Goal: Task Accomplishment & Management: Manage account settings

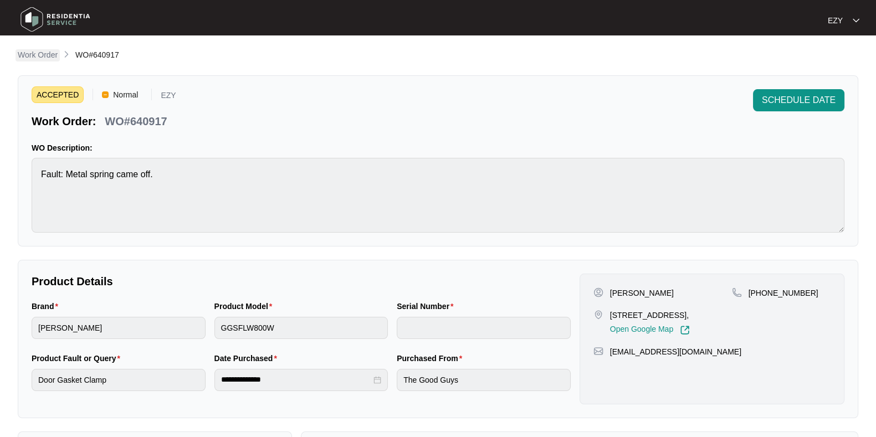
click at [50, 58] on p "Work Order" at bounding box center [38, 54] width 40 height 11
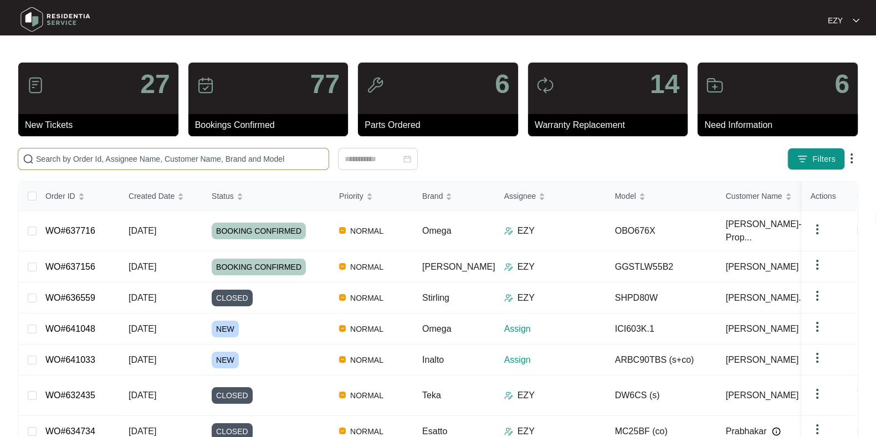
click at [266, 169] on span at bounding box center [173, 159] width 311 height 22
paste input "637716"
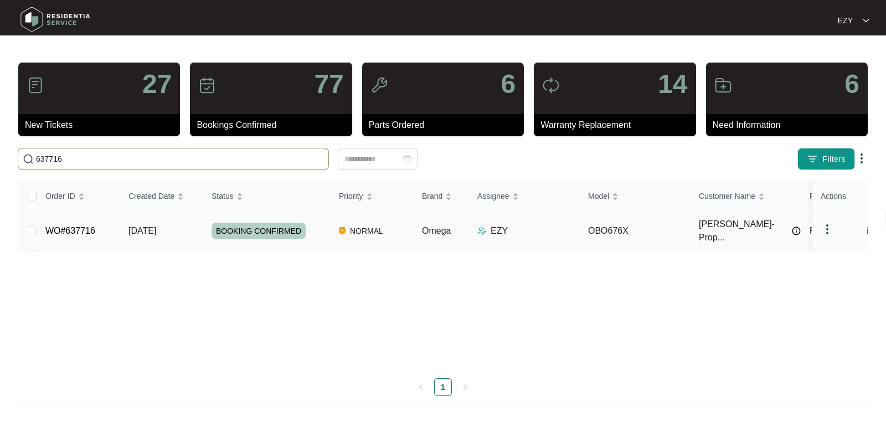
type input "637716"
click at [187, 221] on td "[DATE]" at bounding box center [161, 231] width 83 height 40
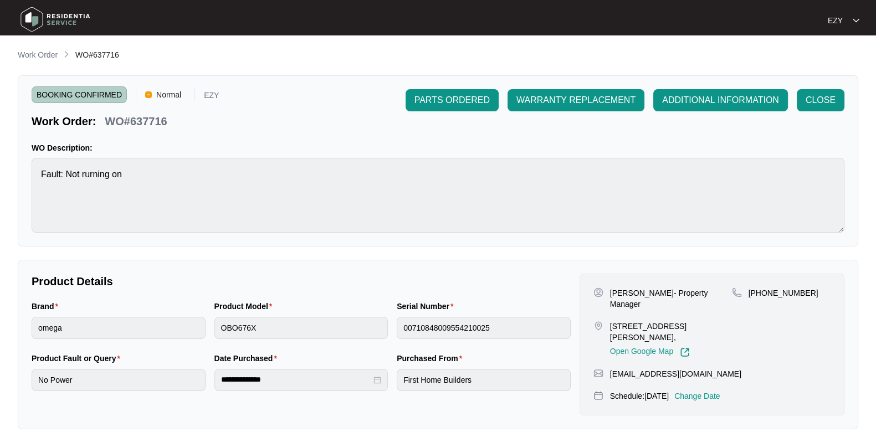
click at [707, 391] on p "Change Date" at bounding box center [697, 396] width 46 height 11
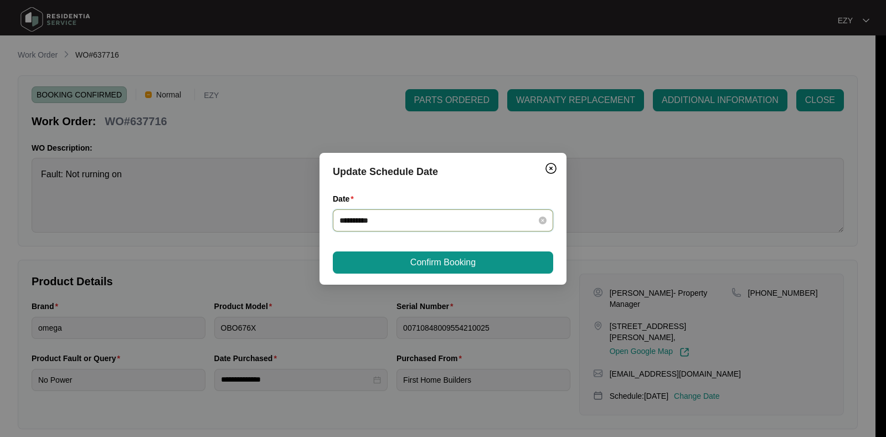
click at [386, 218] on input "**********" at bounding box center [437, 220] width 194 height 12
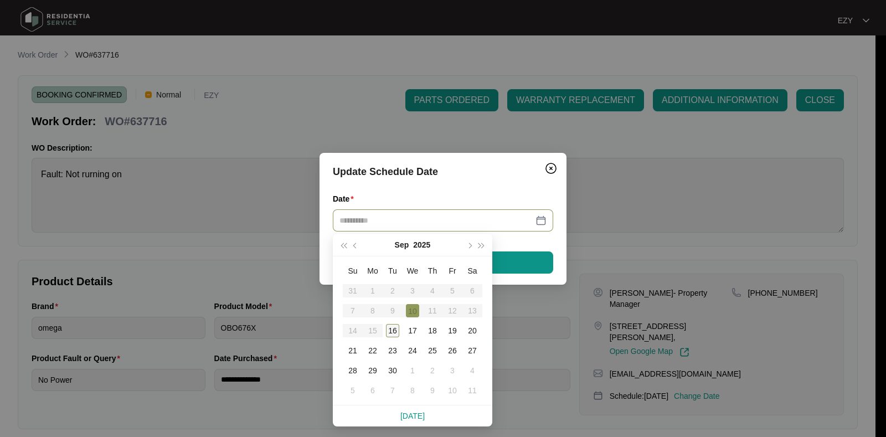
click at [392, 331] on div "16" at bounding box center [392, 330] width 13 height 13
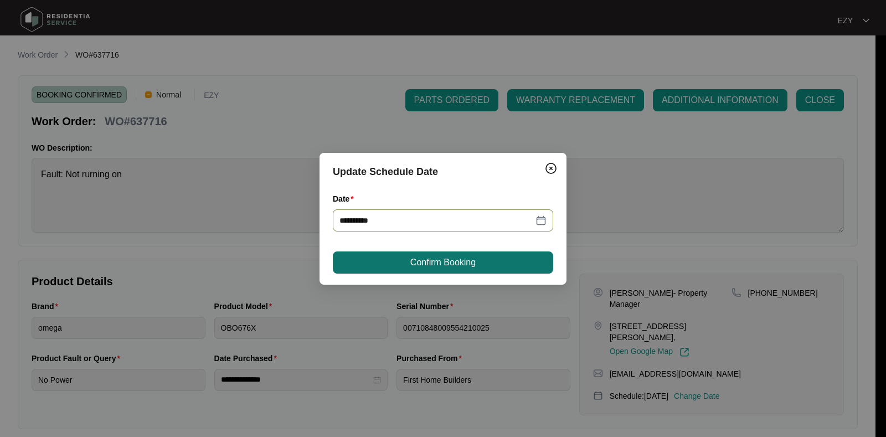
type input "**********"
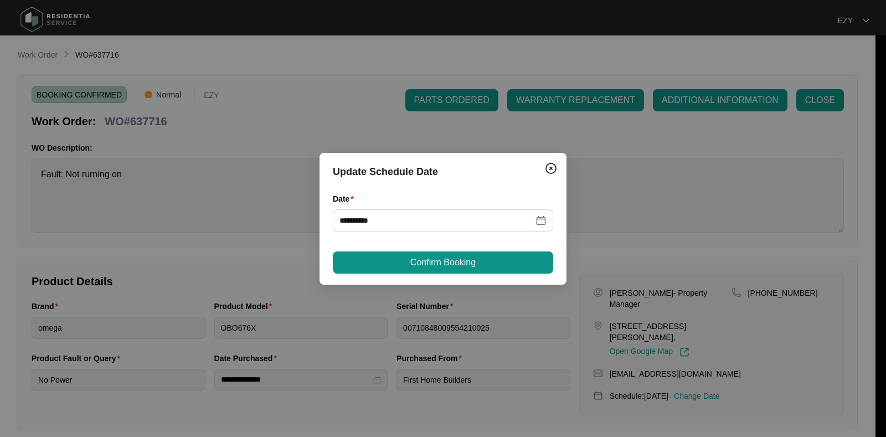
click at [399, 250] on div "**********" at bounding box center [443, 219] width 247 height 132
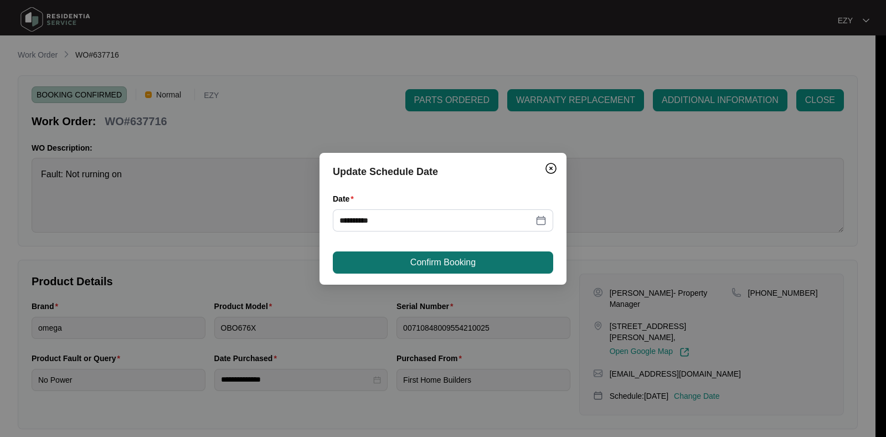
click at [406, 256] on button "Confirm Booking" at bounding box center [443, 263] width 220 height 22
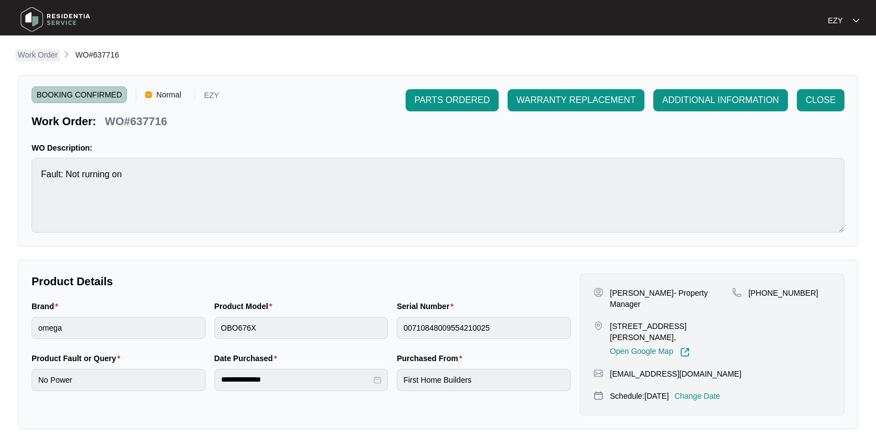
click at [40, 60] on p "Work Order" at bounding box center [38, 54] width 40 height 11
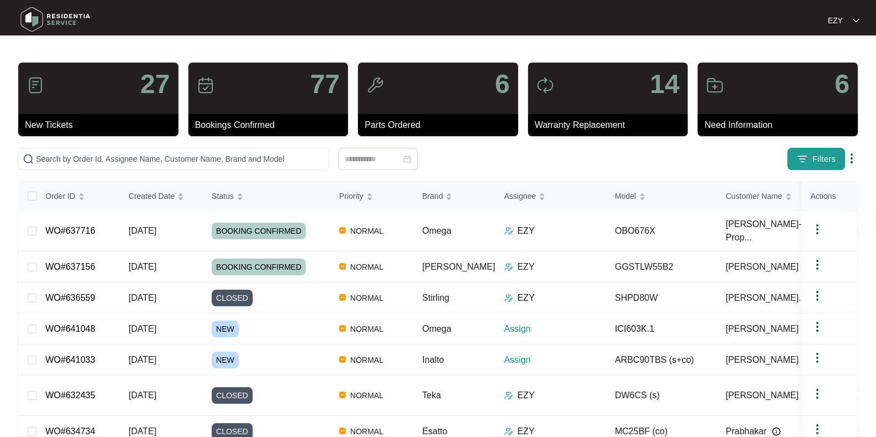
click at [801, 166] on button "Filters" at bounding box center [816, 159] width 58 height 22
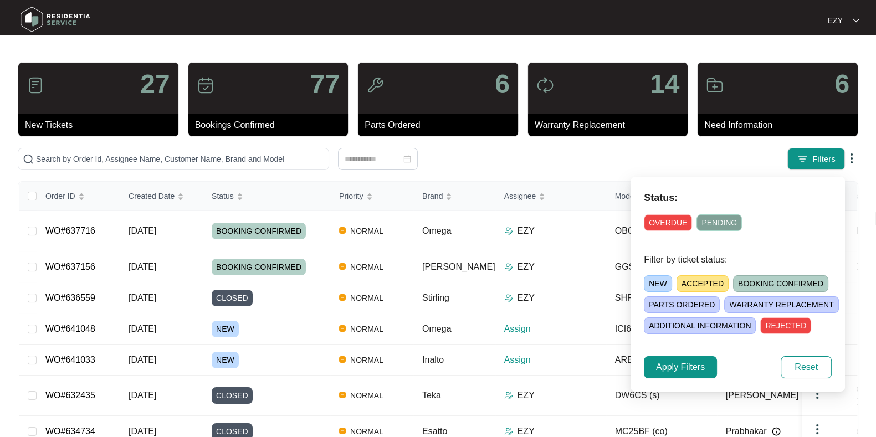
click at [652, 281] on span "NEW" at bounding box center [658, 283] width 28 height 17
click at [660, 367] on span "Apply Filters" at bounding box center [680, 367] width 49 height 13
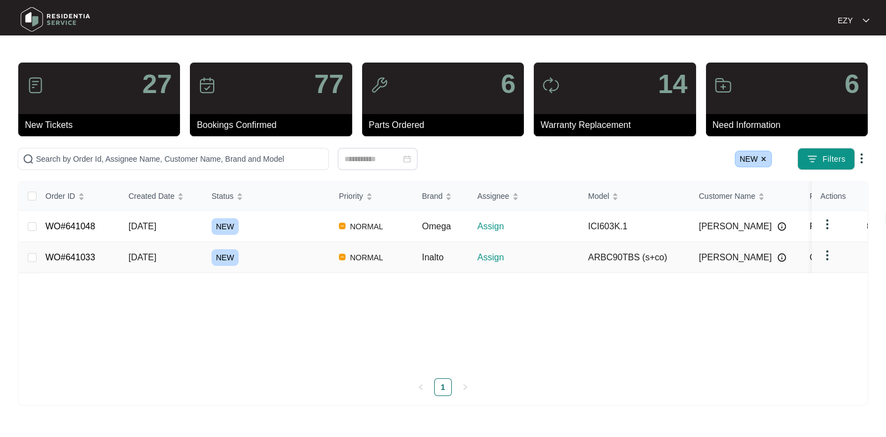
click at [261, 259] on div "NEW" at bounding box center [271, 257] width 119 height 17
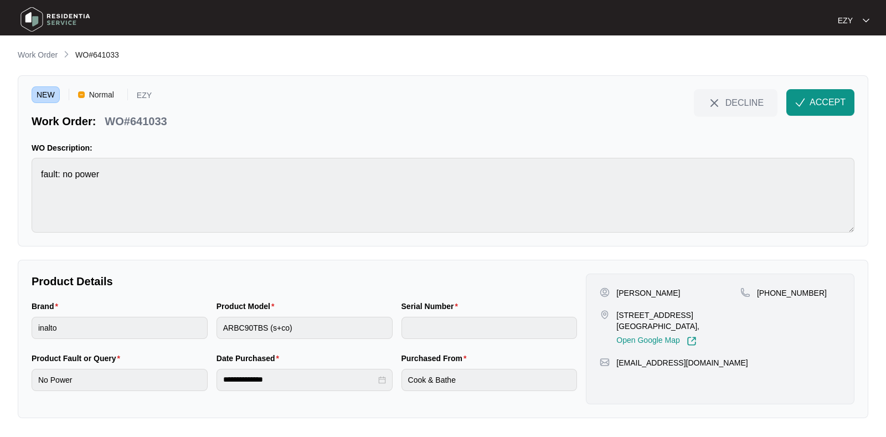
click at [146, 123] on p "WO#641033" at bounding box center [136, 122] width 62 height 16
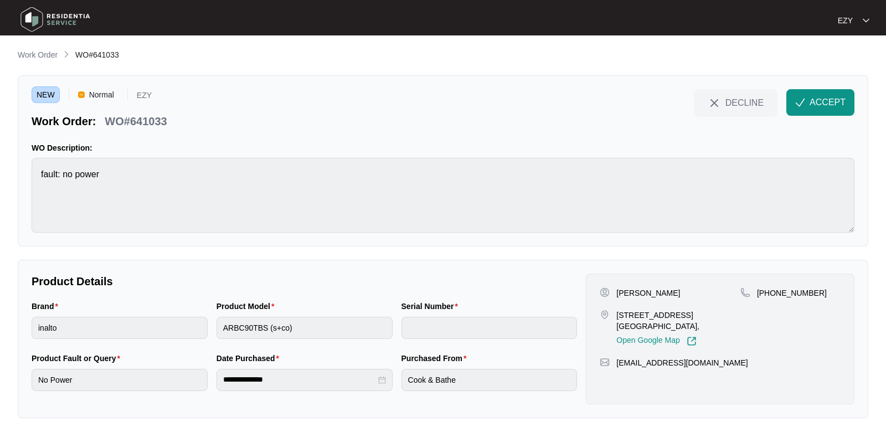
click at [643, 293] on p "[PERSON_NAME]" at bounding box center [649, 293] width 64 height 11
copy p "[PERSON_NAME]"
click at [627, 320] on p "[STREET_ADDRESS][GEOGRAPHIC_DATA]," at bounding box center [679, 321] width 124 height 22
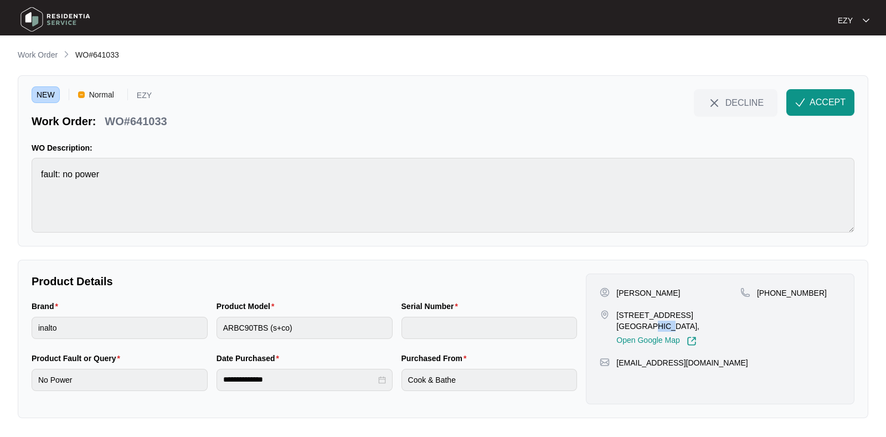
click at [627, 320] on p "[STREET_ADDRESS][GEOGRAPHIC_DATA]," at bounding box center [679, 321] width 124 height 22
copy p "[STREET_ADDRESS][GEOGRAPHIC_DATA],"
drag, startPoint x: 850, startPoint y: 300, endPoint x: 772, endPoint y: 310, distance: 78.1
click at [772, 310] on div "[PERSON_NAME] [STREET_ADDRESS], Open Google Map [PHONE_NUMBER] [EMAIL_ADDRESS][…" at bounding box center [720, 339] width 269 height 131
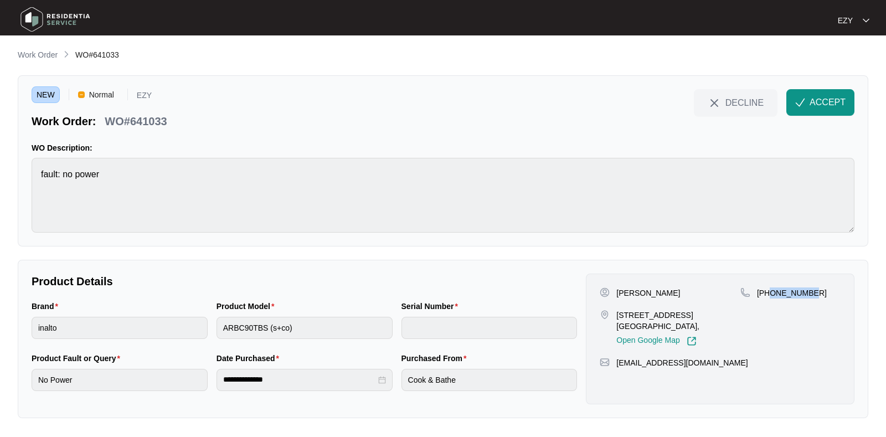
copy p "431709605"
click at [828, 105] on span "ACCEPT" at bounding box center [828, 102] width 36 height 13
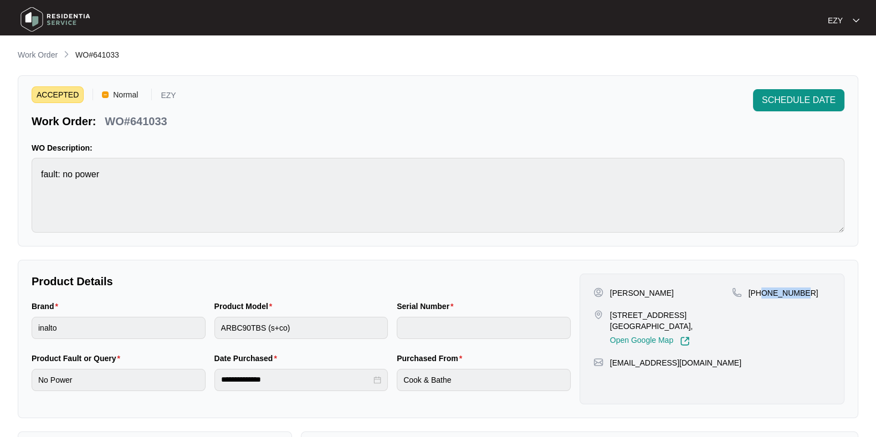
scroll to position [192, 0]
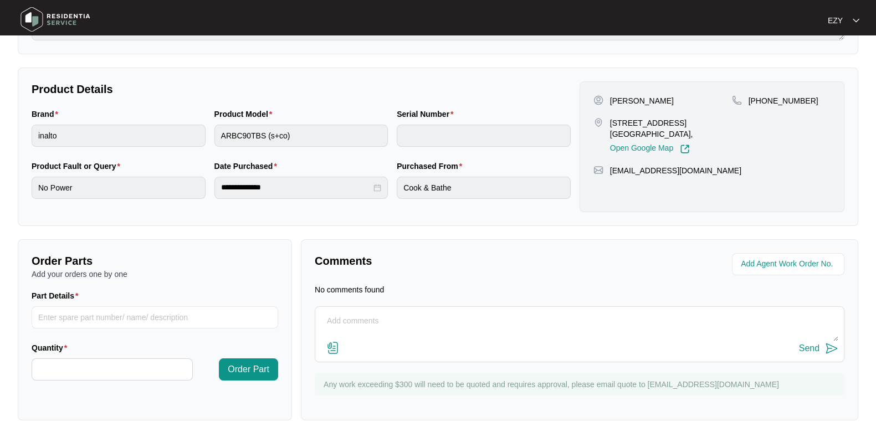
click at [407, 336] on textarea at bounding box center [579, 326] width 517 height 29
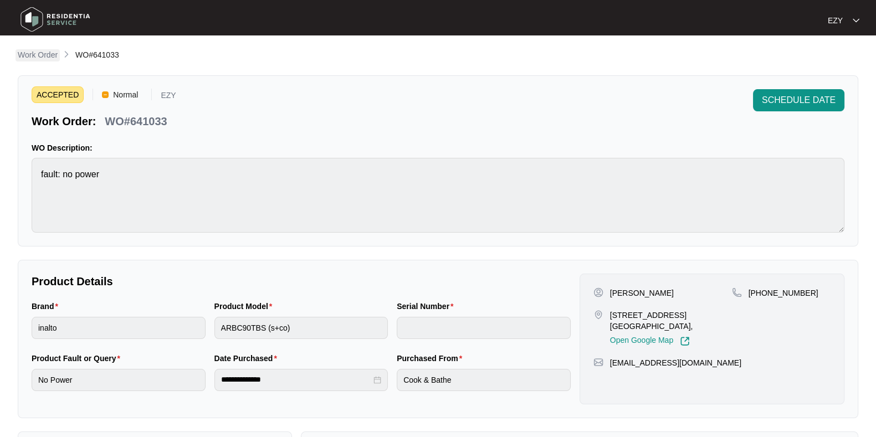
click at [28, 59] on p "Work Order" at bounding box center [38, 54] width 40 height 11
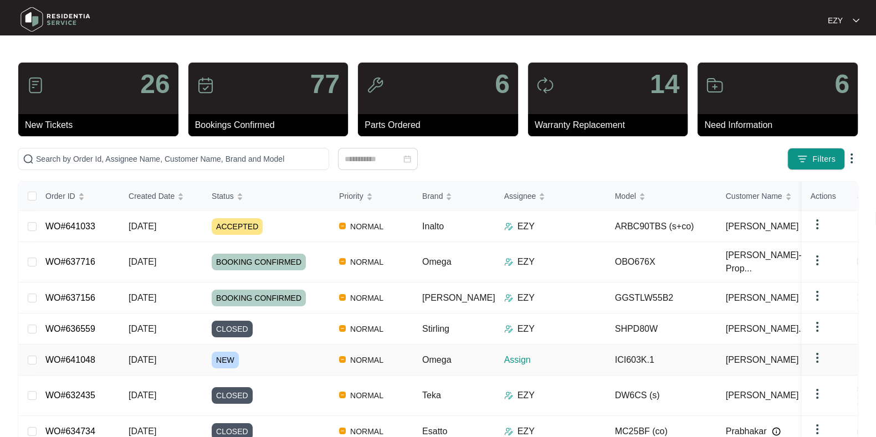
click at [261, 352] on div "NEW" at bounding box center [271, 360] width 119 height 17
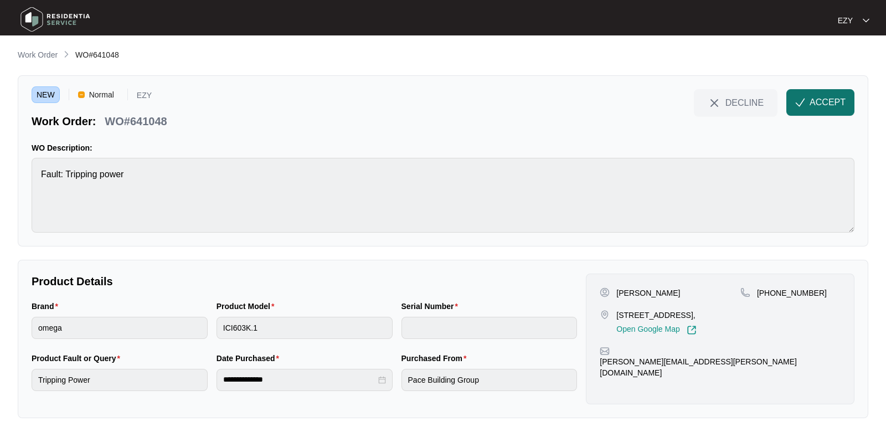
click at [811, 100] on span "ACCEPT" at bounding box center [828, 102] width 36 height 13
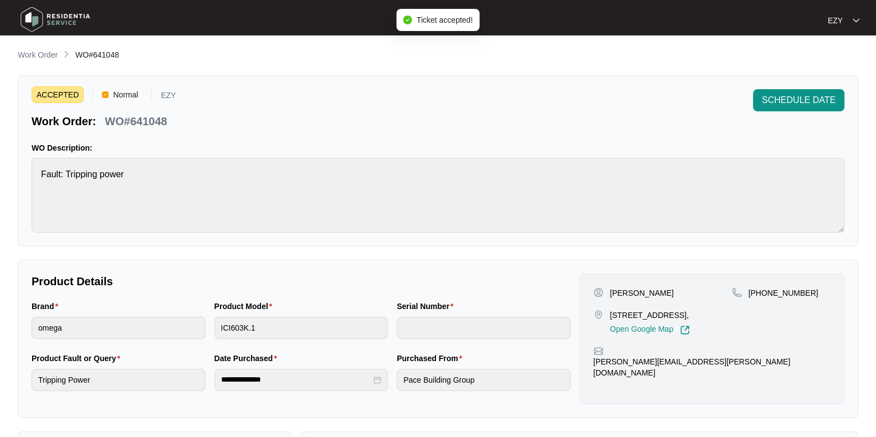
click at [125, 119] on p "WO#641048" at bounding box center [136, 122] width 62 height 16
copy div "WO#641048 SCHEDULE DATE"
click at [617, 295] on p "[PERSON_NAME]" at bounding box center [642, 293] width 64 height 11
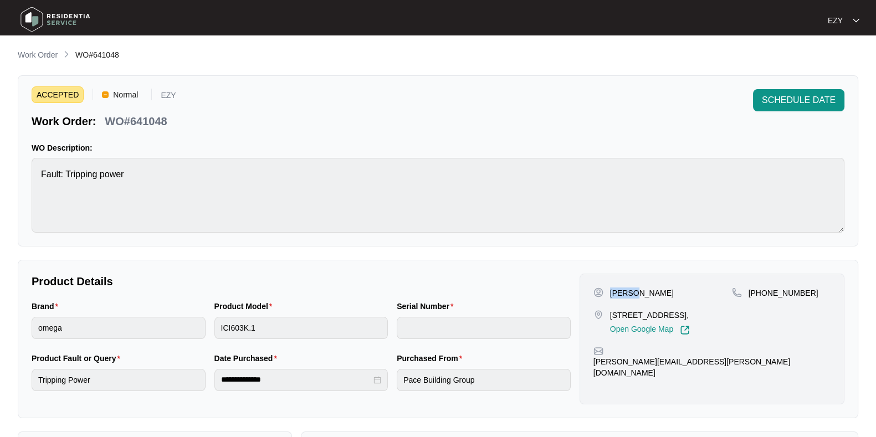
click at [617, 295] on p "[PERSON_NAME]" at bounding box center [642, 293] width 64 height 11
copy p "[PERSON_NAME]"
click at [638, 313] on p "[STREET_ADDRESS]," at bounding box center [650, 315] width 80 height 11
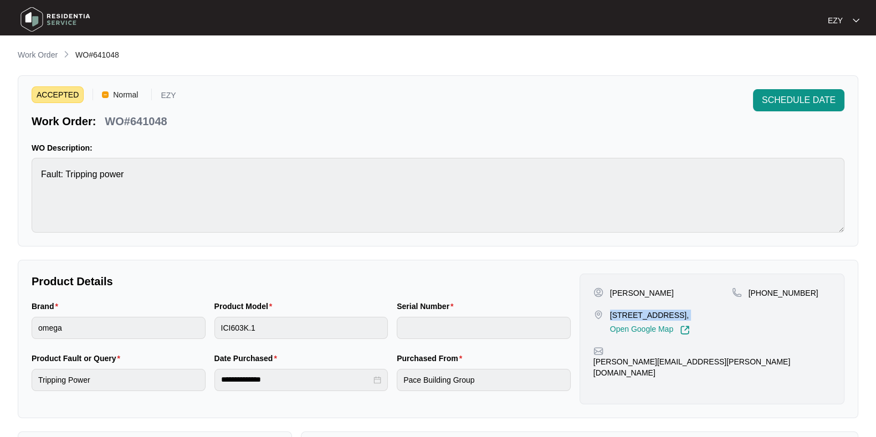
click at [638, 313] on p "[STREET_ADDRESS]," at bounding box center [650, 315] width 80 height 11
copy p "[STREET_ADDRESS],"
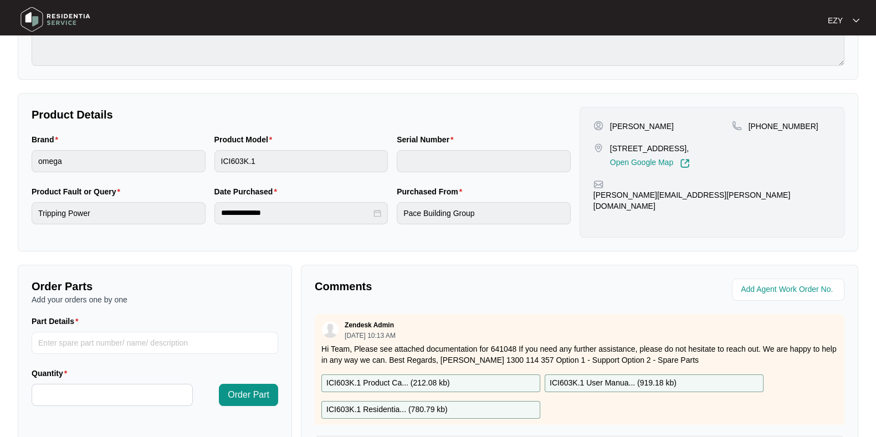
scroll to position [168, 0]
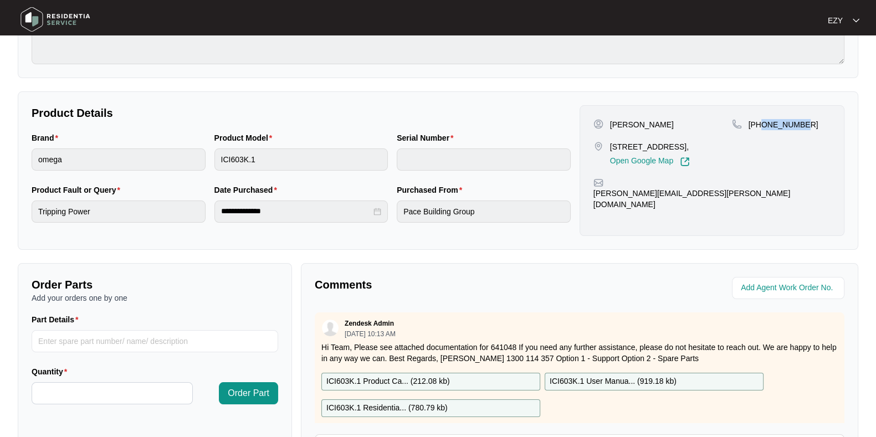
drag, startPoint x: 829, startPoint y: 120, endPoint x: 761, endPoint y: 132, distance: 69.1
click at [761, 132] on div "[PHONE_NUMBER]" at bounding box center [781, 143] width 99 height 48
copy p "491703157"
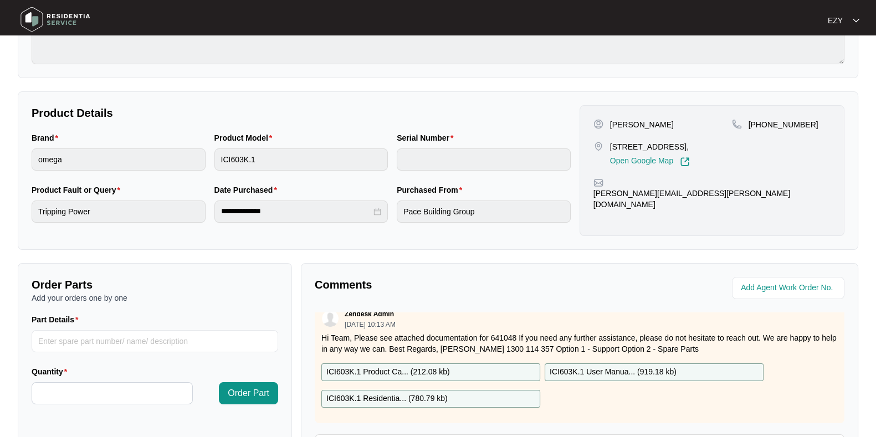
click at [452, 363] on div "ICI603K.1 Product Ca... ( 212.08 kb )" at bounding box center [430, 372] width 219 height 18
click at [452, 390] on div "ICI603K.1 Residentia... ( 780.79 kb )" at bounding box center [430, 399] width 219 height 18
click at [602, 366] on p "ICI603K.1 User Manua... ( 919.18 kb )" at bounding box center [613, 372] width 127 height 12
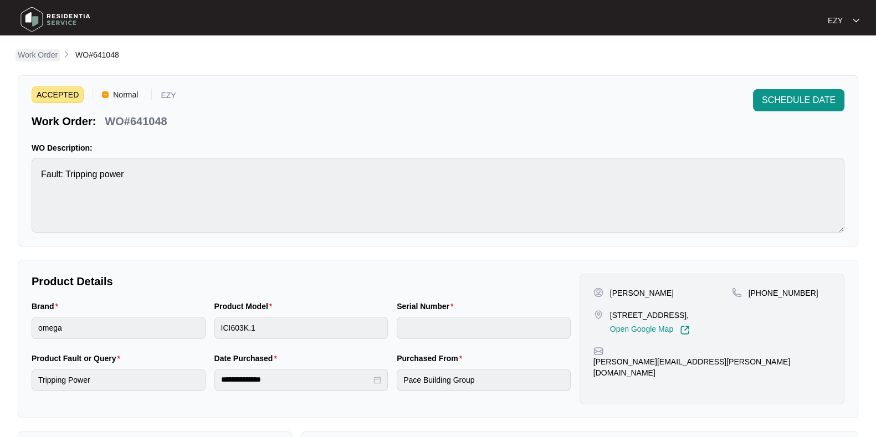
click at [48, 55] on p "Work Order" at bounding box center [38, 54] width 40 height 11
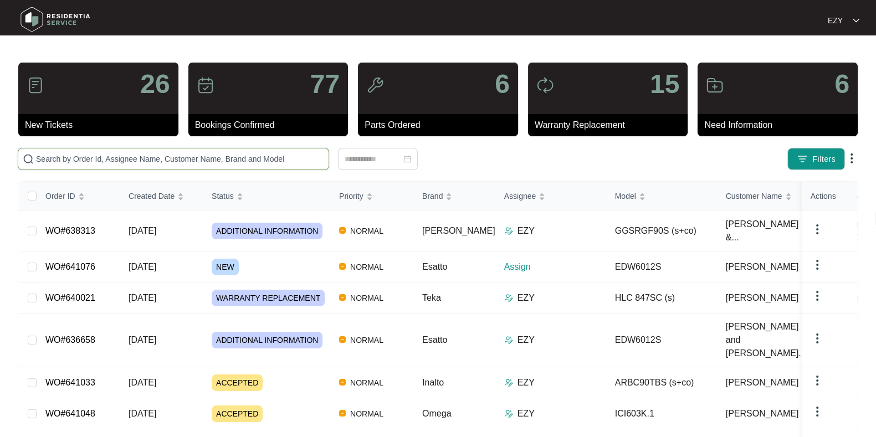
click at [234, 156] on input "text" at bounding box center [180, 159] width 288 height 12
paste input "638313"
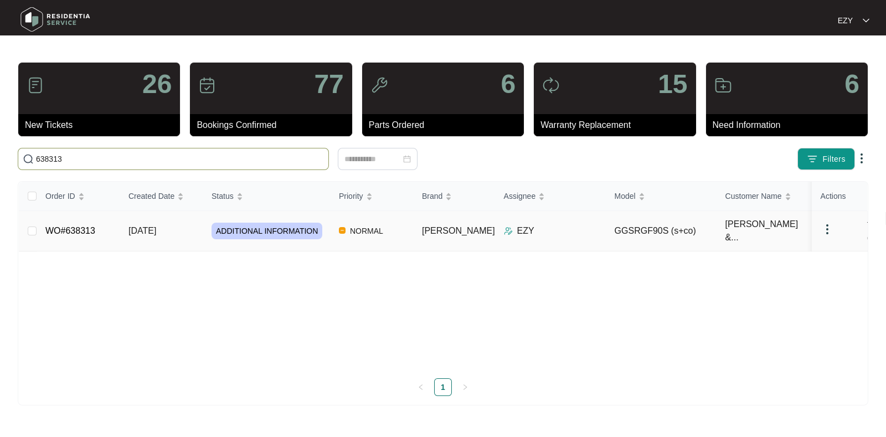
type input "638313"
click at [186, 223] on td "[DATE]" at bounding box center [161, 231] width 83 height 40
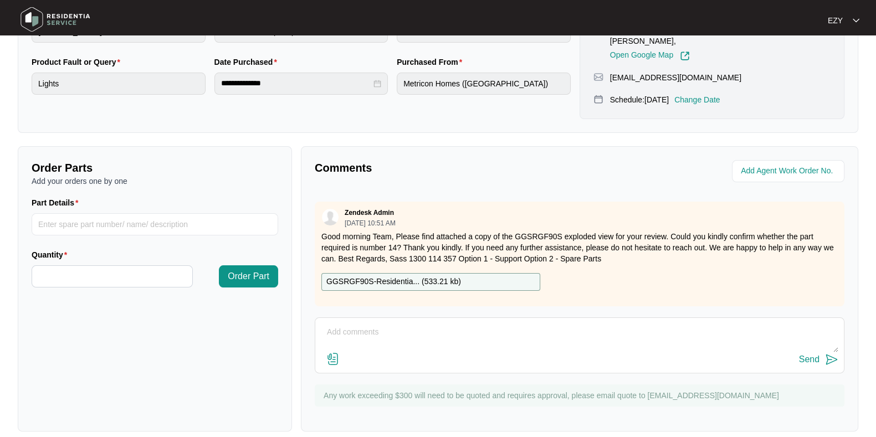
scroll to position [396, 0]
click at [476, 273] on div "GGSRGF90S-Residentia... ( 533.21 kb )" at bounding box center [430, 282] width 219 height 18
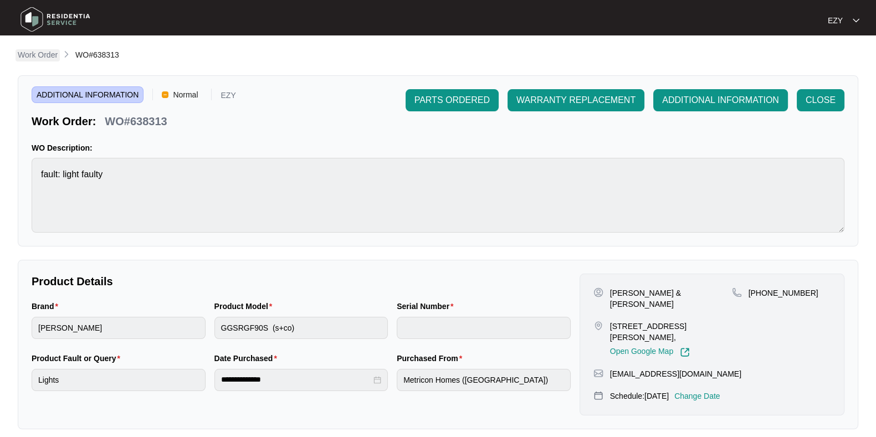
click at [53, 57] on p "Work Order" at bounding box center [38, 54] width 40 height 11
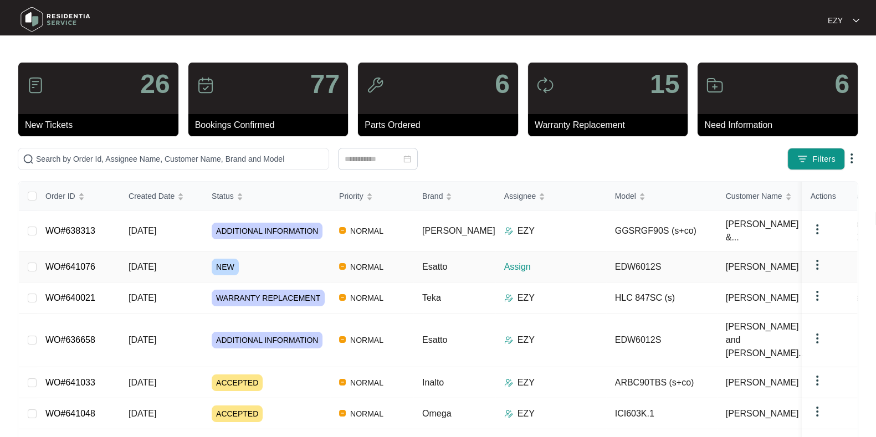
click at [278, 259] on div "NEW" at bounding box center [271, 267] width 119 height 17
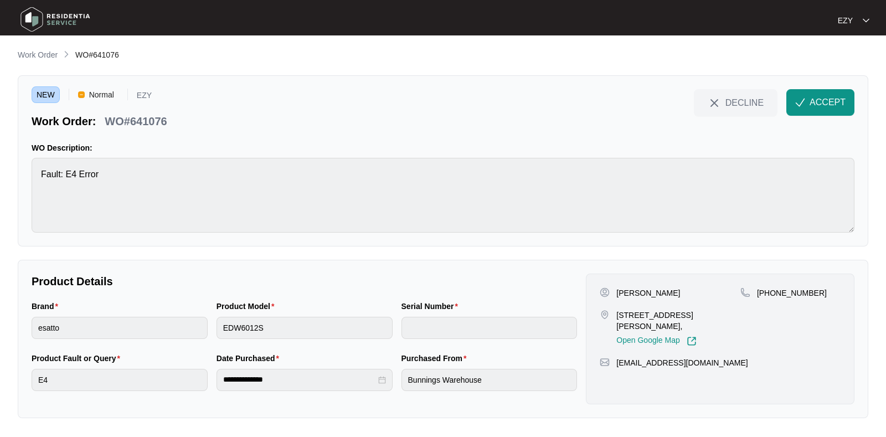
click at [143, 121] on p "WO#641076" at bounding box center [136, 122] width 62 height 16
copy div "WO#641076 DECLINE ACCEPT"
click at [622, 291] on p "[PERSON_NAME]" at bounding box center [649, 293] width 64 height 11
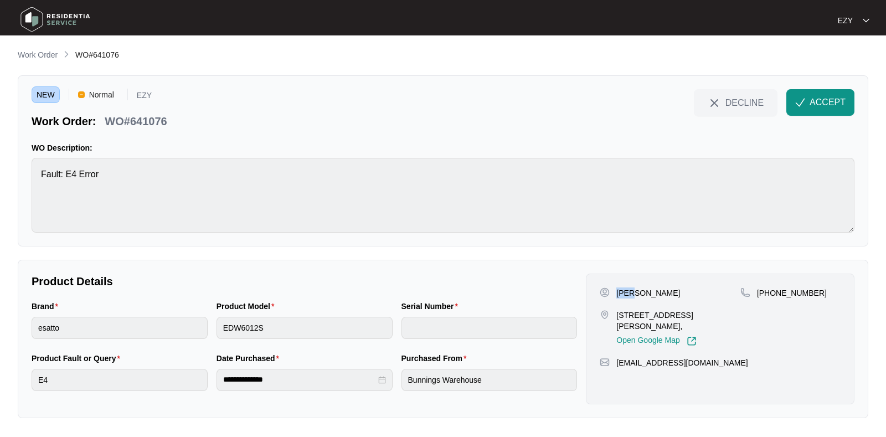
click at [622, 291] on p "[PERSON_NAME]" at bounding box center [649, 293] width 64 height 11
copy p "[PERSON_NAME]"
click at [620, 320] on p "[STREET_ADDRESS][PERSON_NAME]," at bounding box center [679, 321] width 124 height 22
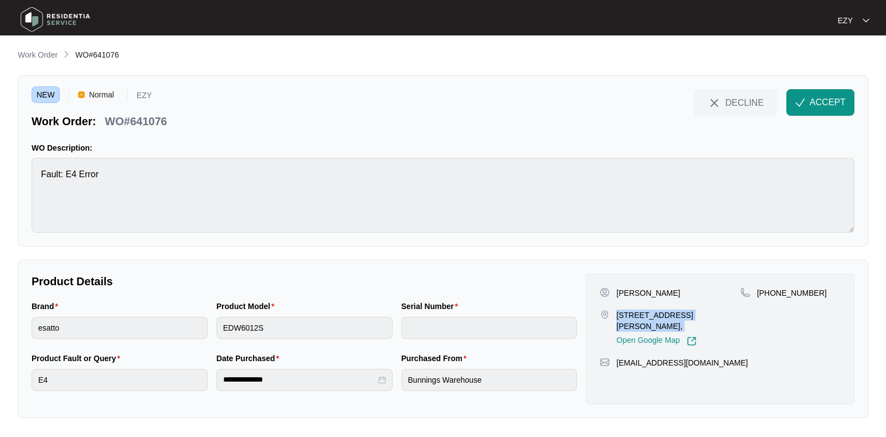
click at [620, 320] on p "[STREET_ADDRESS][PERSON_NAME]," at bounding box center [679, 321] width 124 height 22
copy p "[STREET_ADDRESS][PERSON_NAME],"
drag, startPoint x: 821, startPoint y: 296, endPoint x: 770, endPoint y: 300, distance: 51.1
click at [770, 300] on div "[PHONE_NUMBER]" at bounding box center [791, 317] width 100 height 59
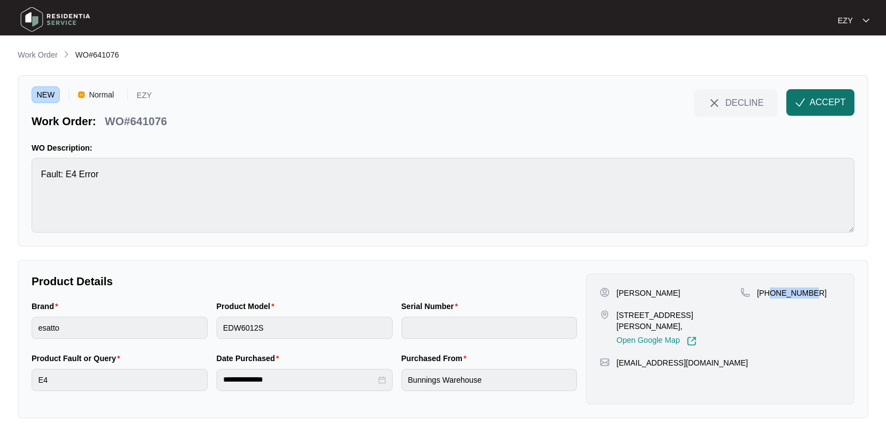
click at [804, 102] on img "button" at bounding box center [801, 103] width 10 height 10
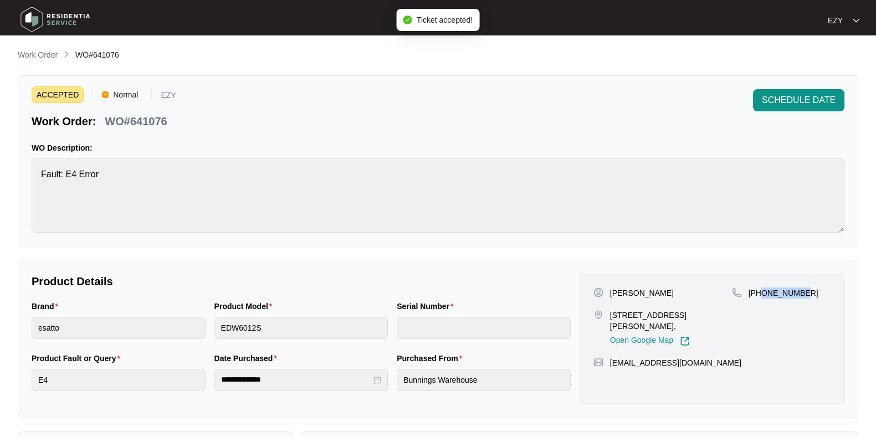
scroll to position [296, 0]
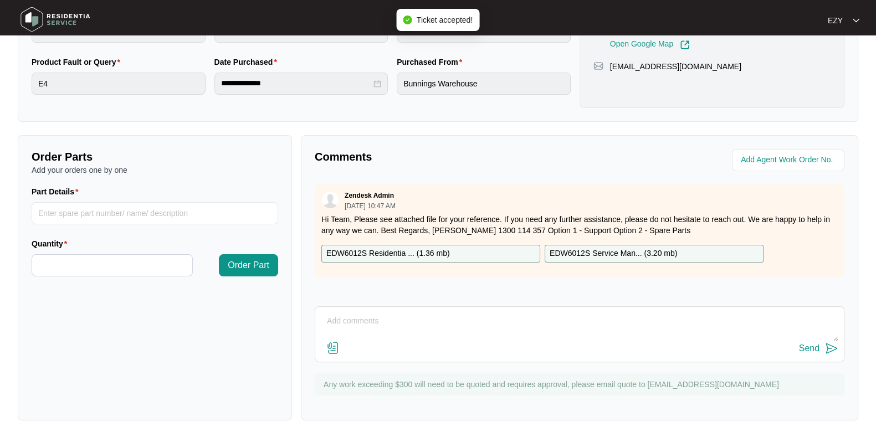
click at [405, 249] on p "EDW6012S Residentia ... ( 1.36 mb )" at bounding box center [388, 254] width 124 height 12
click at [596, 250] on p "EDW6012S Service Man... ( 3.20 mb )" at bounding box center [613, 254] width 127 height 12
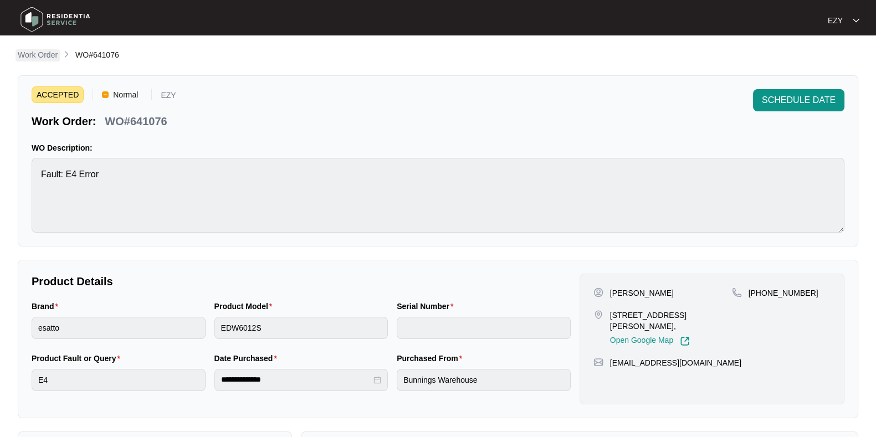
click at [38, 54] on p "Work Order" at bounding box center [38, 54] width 40 height 11
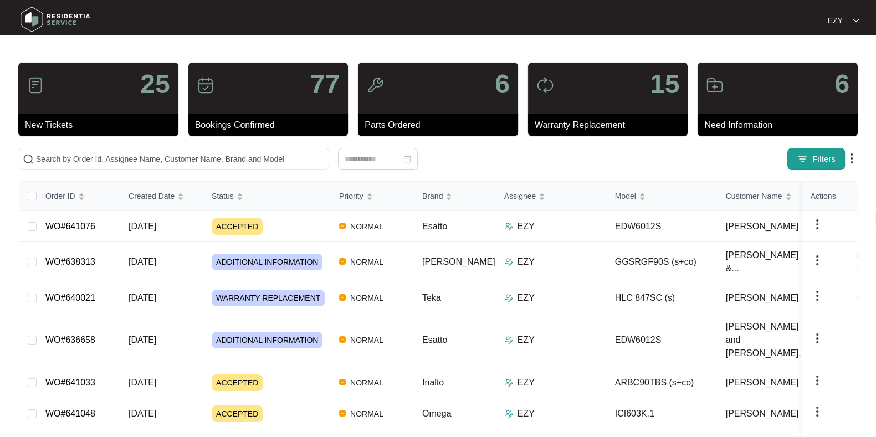
click at [811, 153] on button "Filters" at bounding box center [816, 159] width 58 height 22
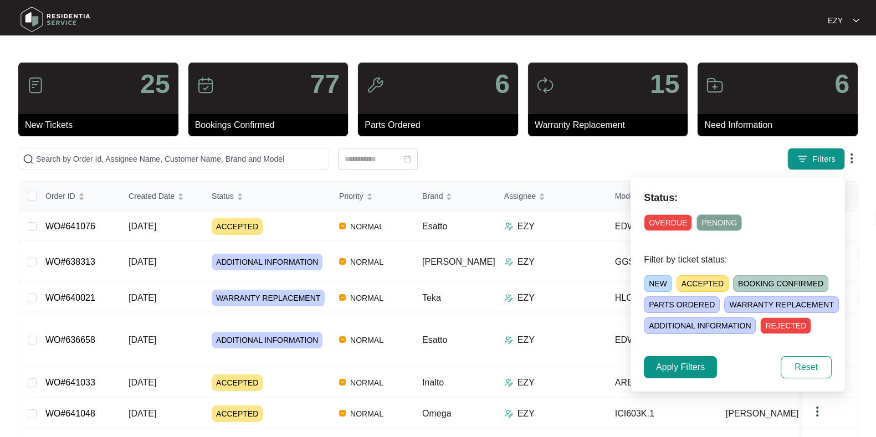
click at [699, 282] on span "ACCEPTED" at bounding box center [702, 283] width 52 height 17
click at [657, 361] on span "Apply Filters" at bounding box center [680, 367] width 49 height 13
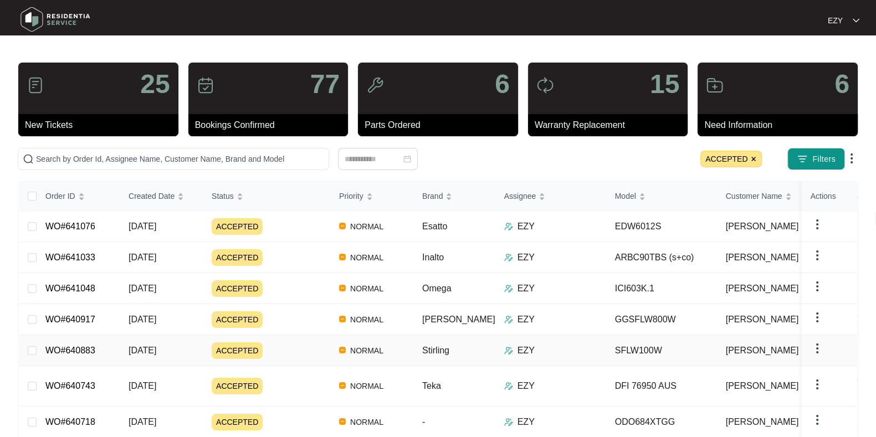
scroll to position [80, 0]
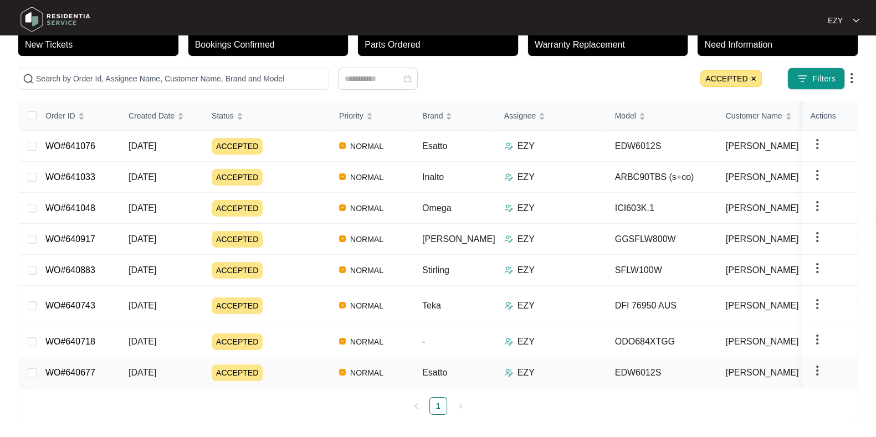
click at [294, 365] on div "ACCEPTED" at bounding box center [271, 373] width 119 height 17
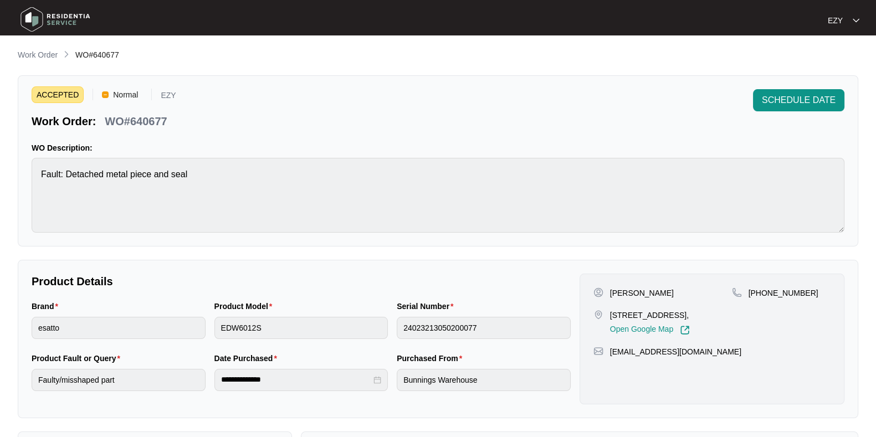
click at [152, 120] on p "WO#640677" at bounding box center [136, 122] width 62 height 16
click at [47, 55] on p "Work Order" at bounding box center [38, 54] width 40 height 11
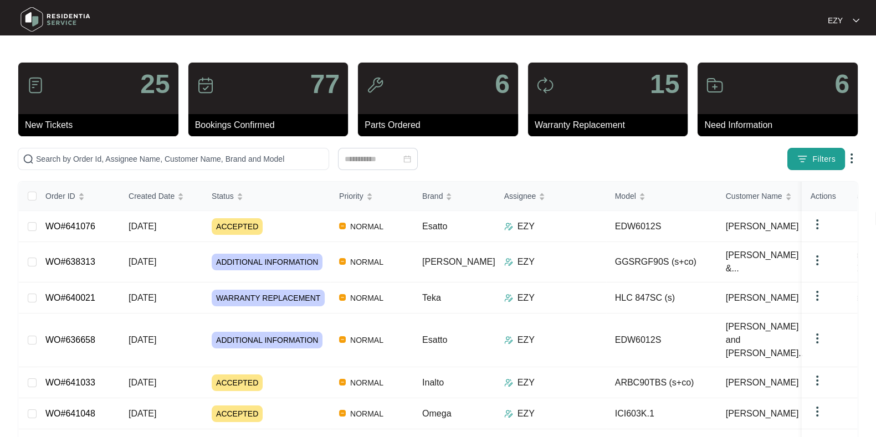
click at [820, 156] on span "Filters" at bounding box center [823, 159] width 23 height 12
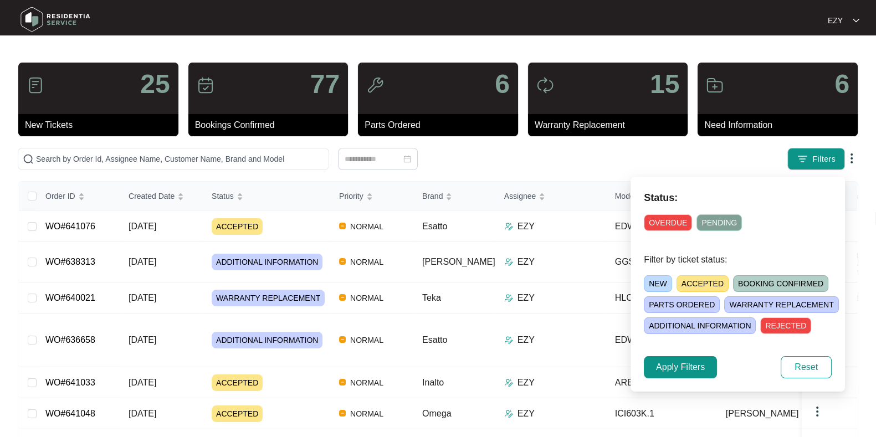
click at [693, 278] on span "ACCEPTED" at bounding box center [702, 283] width 52 height 17
click at [664, 371] on span "Apply Filters" at bounding box center [680, 367] width 49 height 13
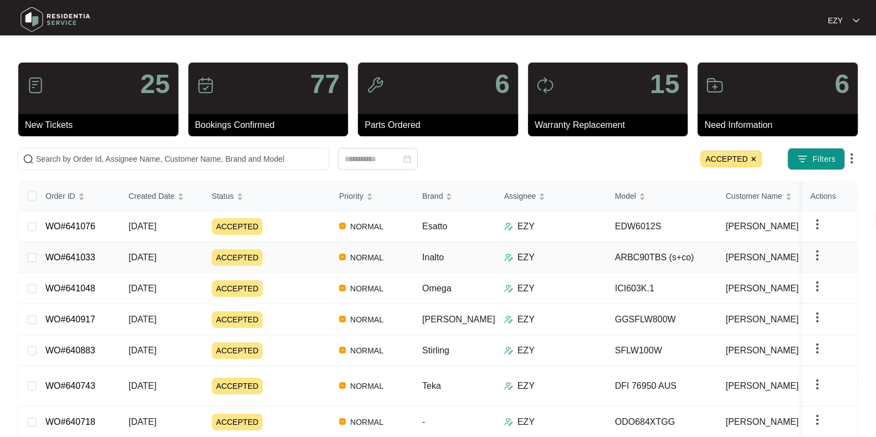
scroll to position [80, 0]
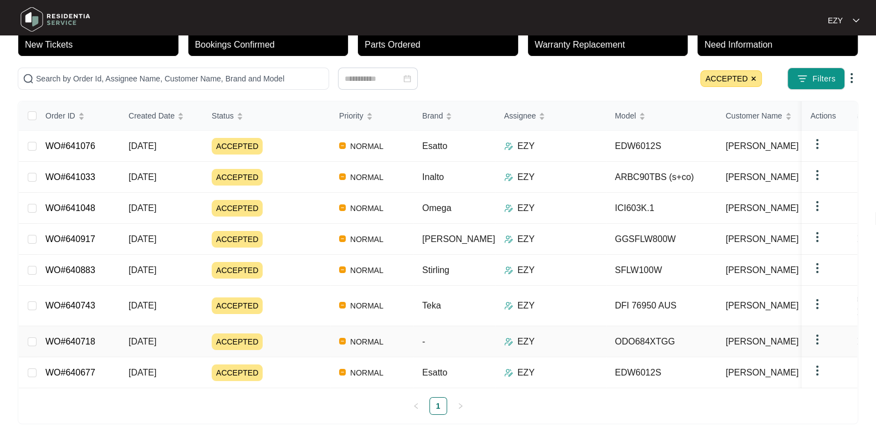
click at [299, 334] on div "ACCEPTED" at bounding box center [271, 342] width 119 height 17
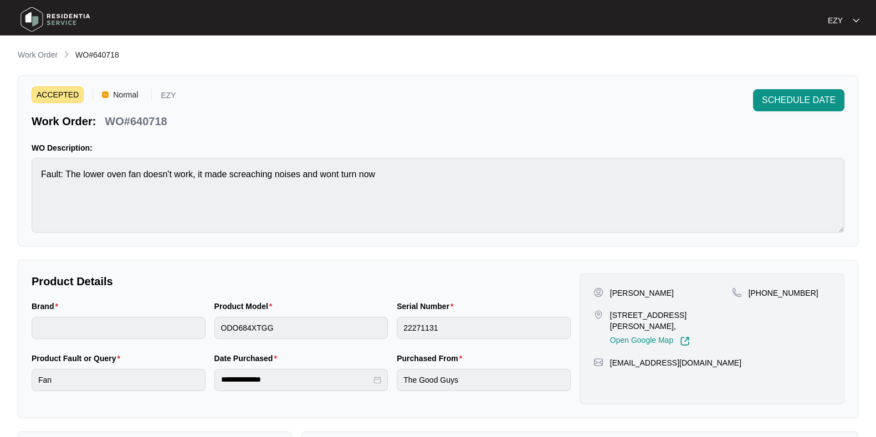
click at [158, 117] on p "WO#640718" at bounding box center [136, 122] width 62 height 16
click at [802, 99] on span "SCHEDULE DATE" at bounding box center [799, 100] width 74 height 13
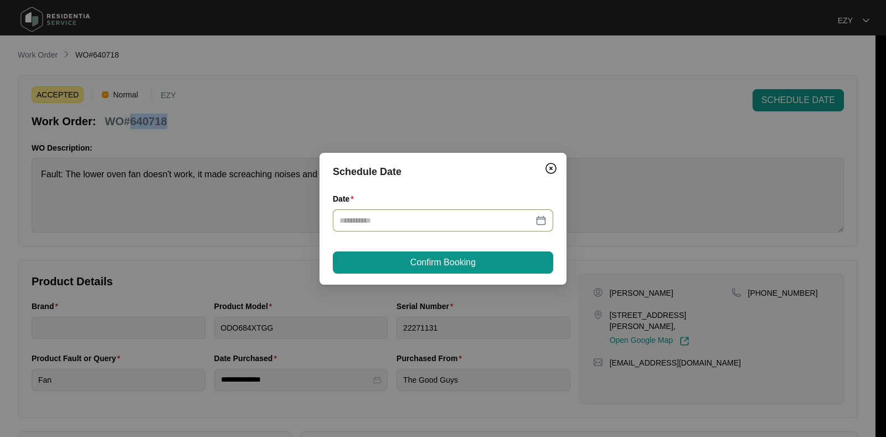
click at [468, 212] on div at bounding box center [443, 220] width 220 height 22
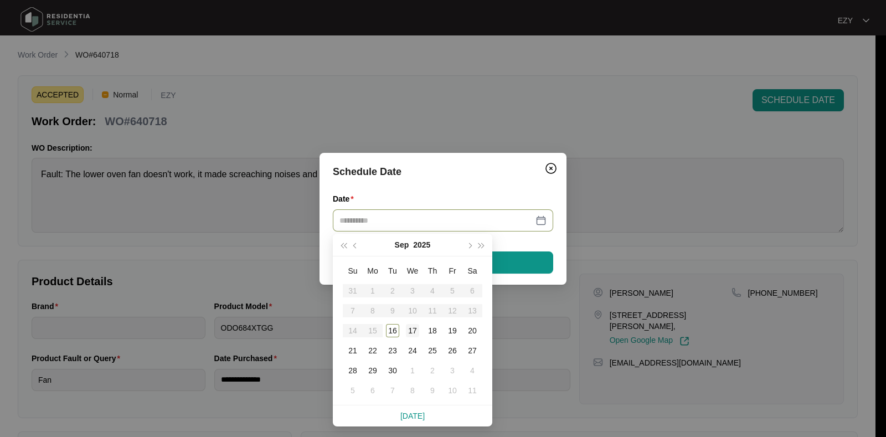
type input "**********"
click at [410, 331] on div "17" at bounding box center [412, 330] width 13 height 13
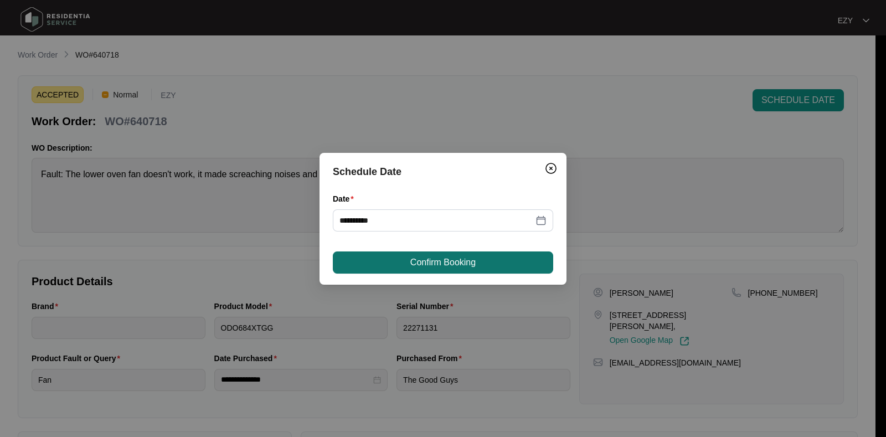
click at [457, 268] on span "Confirm Booking" at bounding box center [443, 262] width 65 height 13
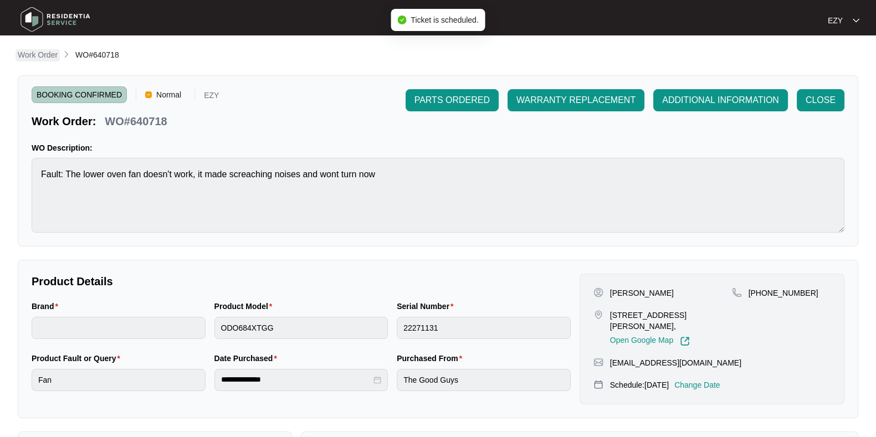
click at [45, 58] on p "Work Order" at bounding box center [38, 54] width 40 height 11
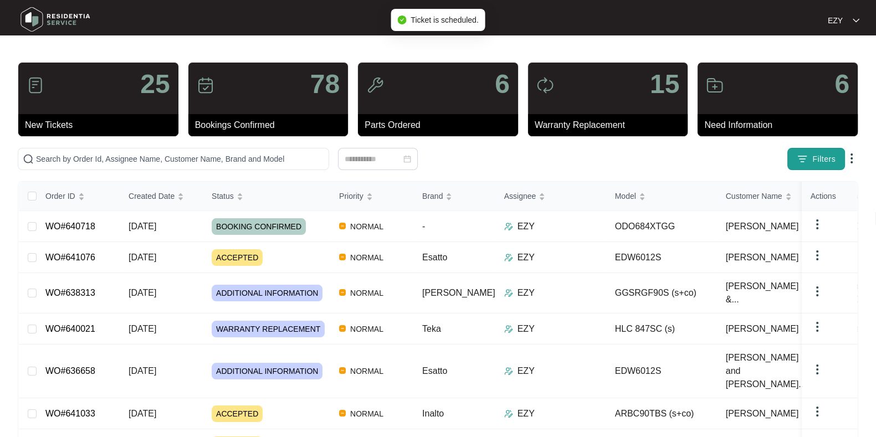
click at [809, 156] on button "Filters" at bounding box center [816, 159] width 58 height 22
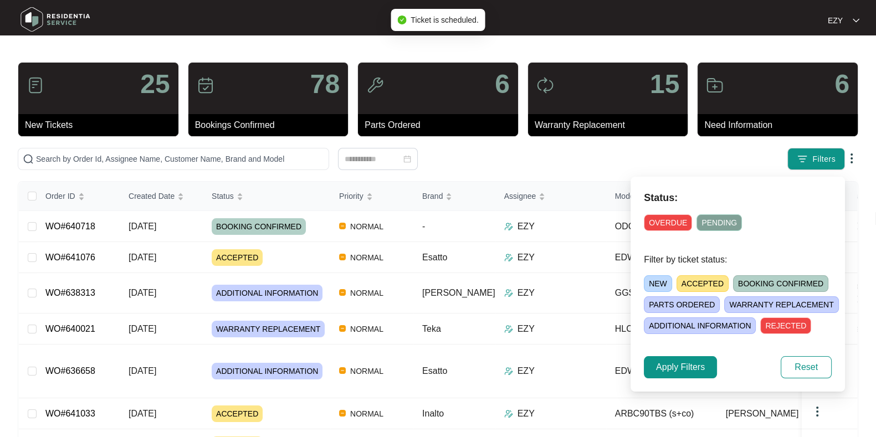
click at [677, 285] on span "ACCEPTED" at bounding box center [702, 283] width 52 height 17
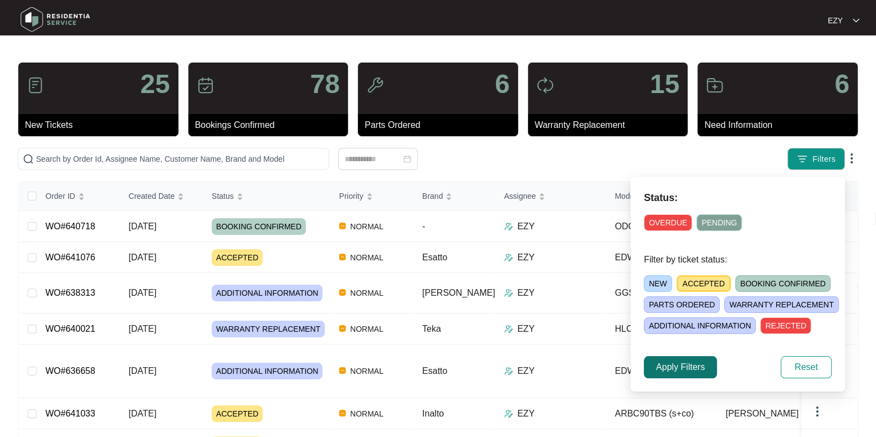
click at [674, 356] on button "Apply Filters" at bounding box center [680, 367] width 73 height 22
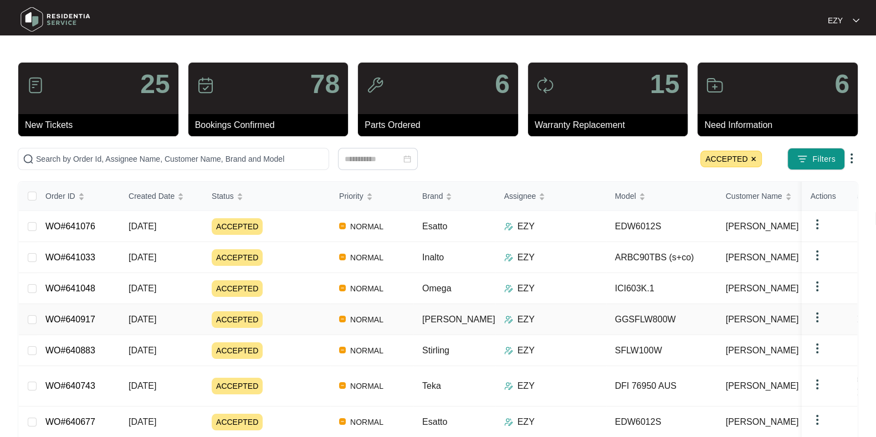
scroll to position [50, 0]
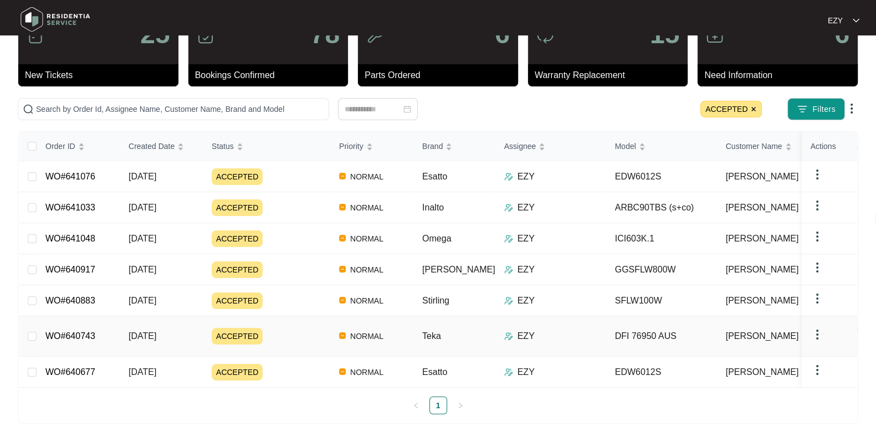
click at [300, 328] on div "ACCEPTED" at bounding box center [271, 336] width 119 height 17
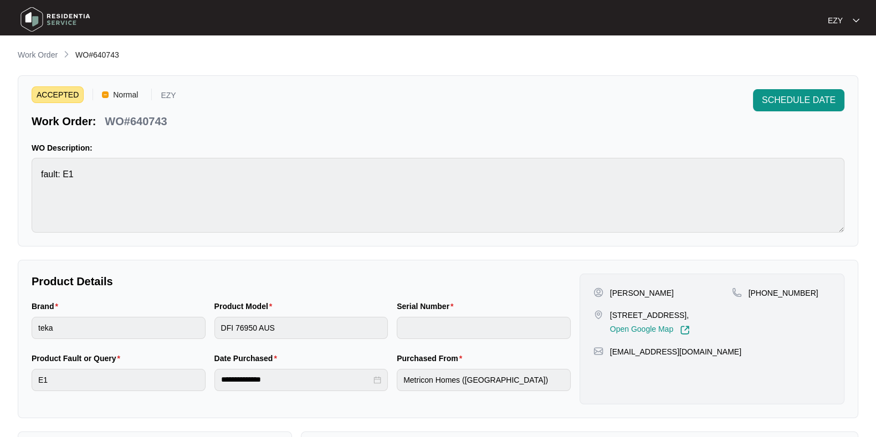
click at [148, 117] on p "WO#640743" at bounding box center [136, 122] width 62 height 16
click at [793, 99] on span "SCHEDULE DATE" at bounding box center [799, 100] width 74 height 13
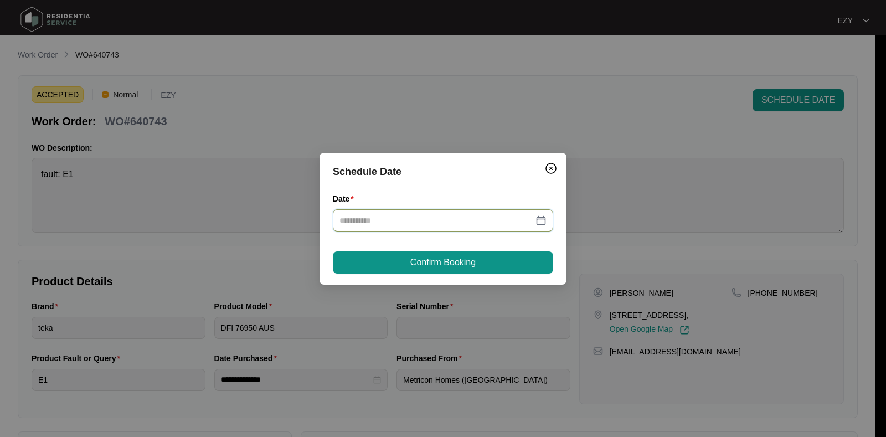
click at [443, 223] on input "Date" at bounding box center [437, 220] width 194 height 12
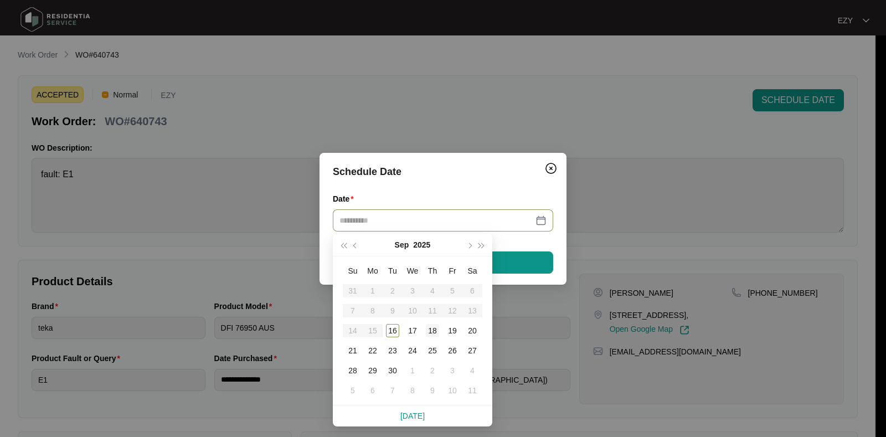
type input "**********"
click at [434, 329] on div "18" at bounding box center [432, 330] width 13 height 13
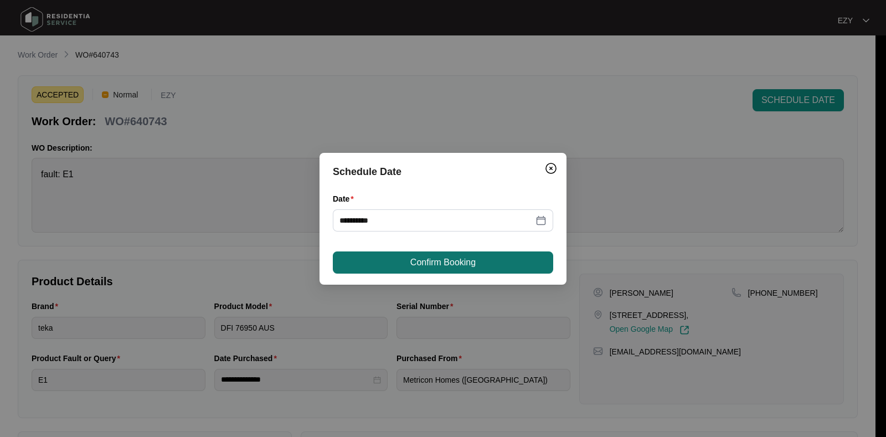
click at [434, 265] on span "Confirm Booking" at bounding box center [443, 262] width 65 height 13
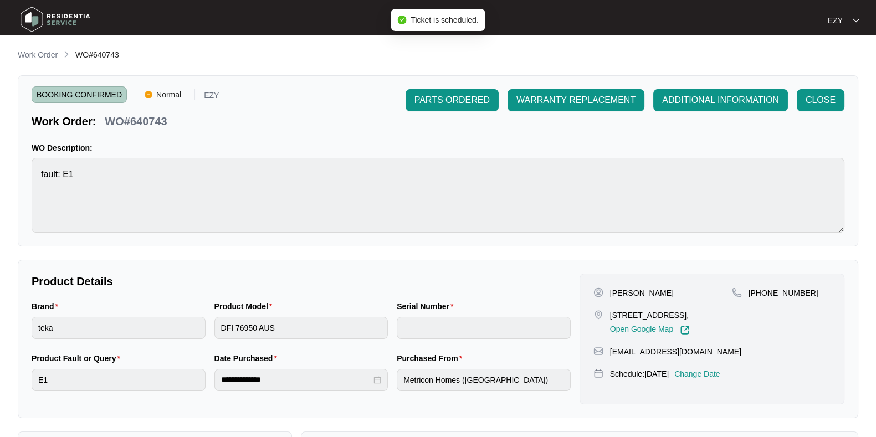
scroll to position [1, 0]
click at [26, 51] on p "Work Order" at bounding box center [38, 54] width 40 height 11
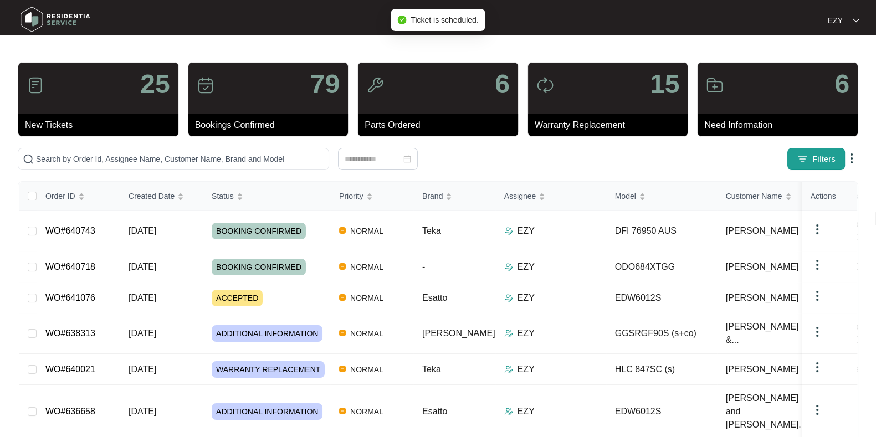
click at [802, 157] on img "button" at bounding box center [802, 158] width 11 height 11
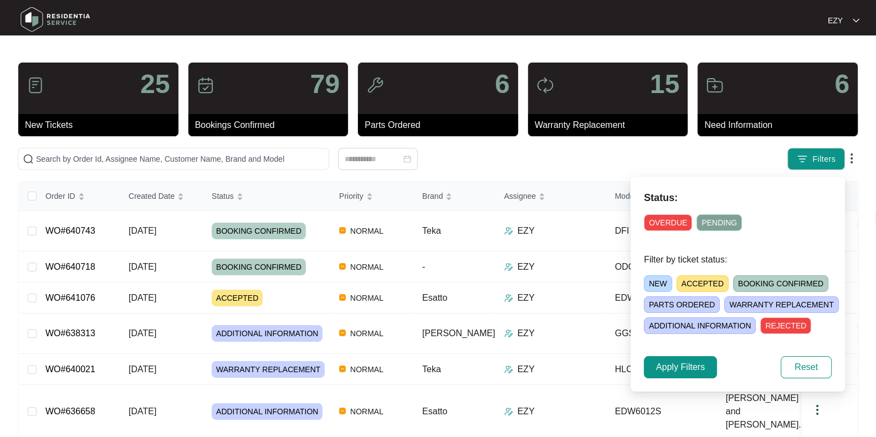
click at [706, 279] on span "ACCEPTED" at bounding box center [702, 283] width 52 height 17
click at [665, 359] on button "Apply Filters" at bounding box center [680, 367] width 73 height 22
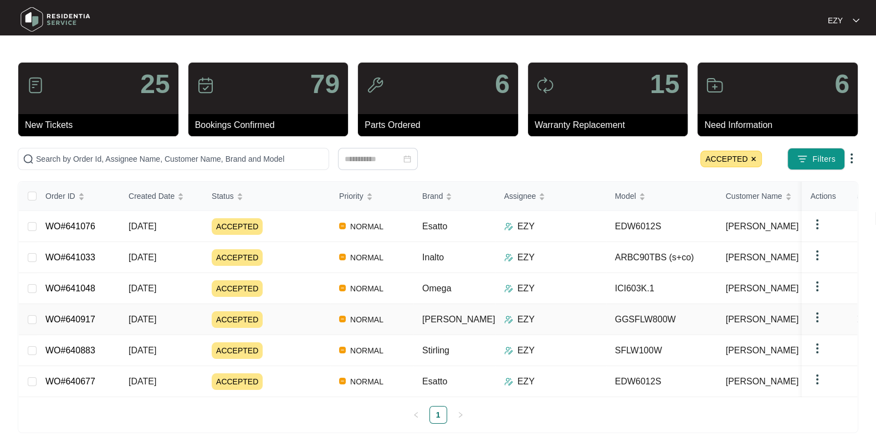
click at [310, 335] on td "ACCEPTED" at bounding box center [266, 350] width 127 height 31
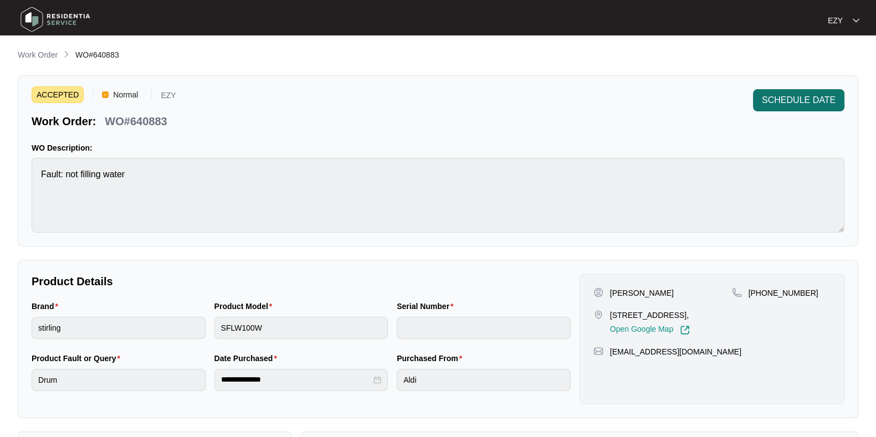
click at [792, 107] on button "SCHEDULE DATE" at bounding box center [798, 100] width 91 height 22
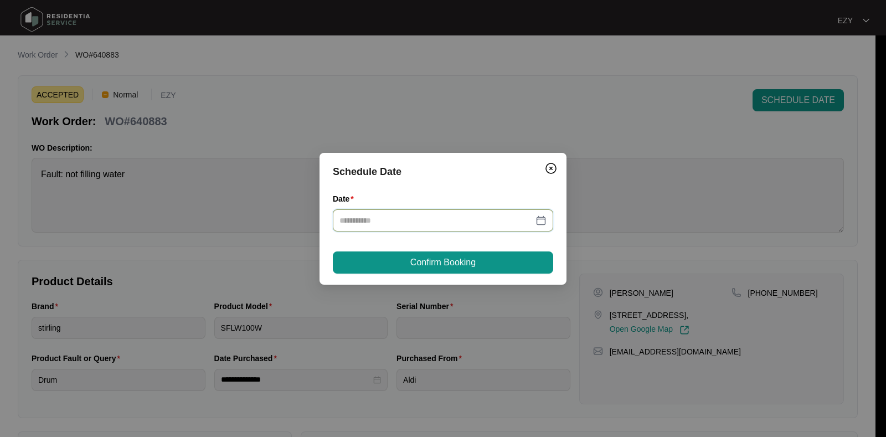
click at [417, 219] on input "Date" at bounding box center [437, 220] width 194 height 12
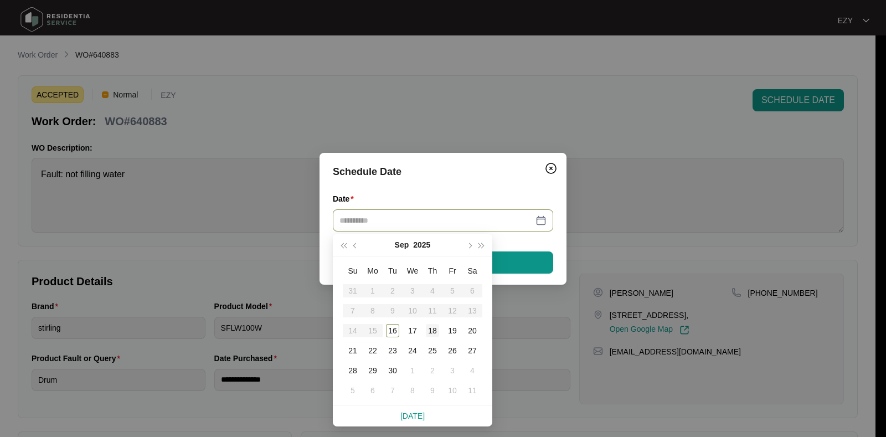
type input "**********"
click at [433, 328] on div "18" at bounding box center [432, 330] width 13 height 13
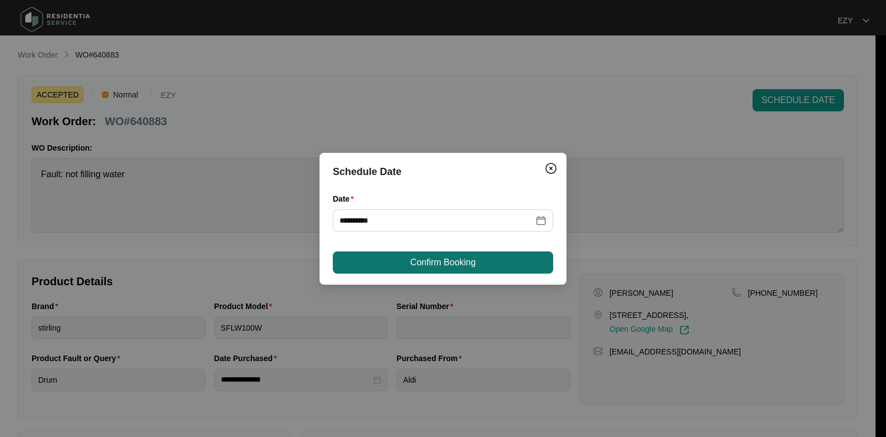
click at [437, 258] on span "Confirm Booking" at bounding box center [443, 262] width 65 height 13
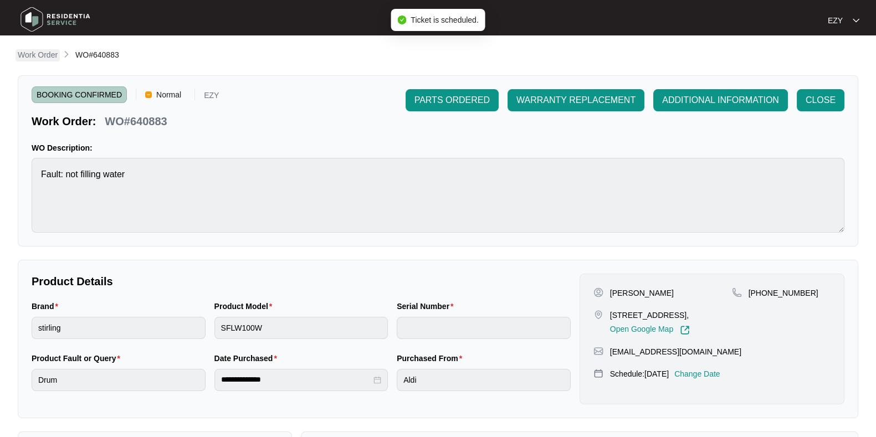
click at [46, 54] on p "Work Order" at bounding box center [38, 54] width 40 height 11
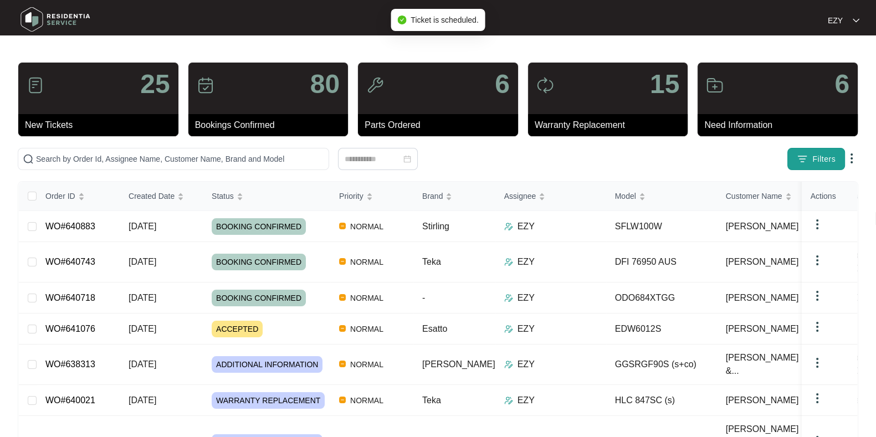
click at [834, 155] on span "Filters" at bounding box center [823, 159] width 23 height 12
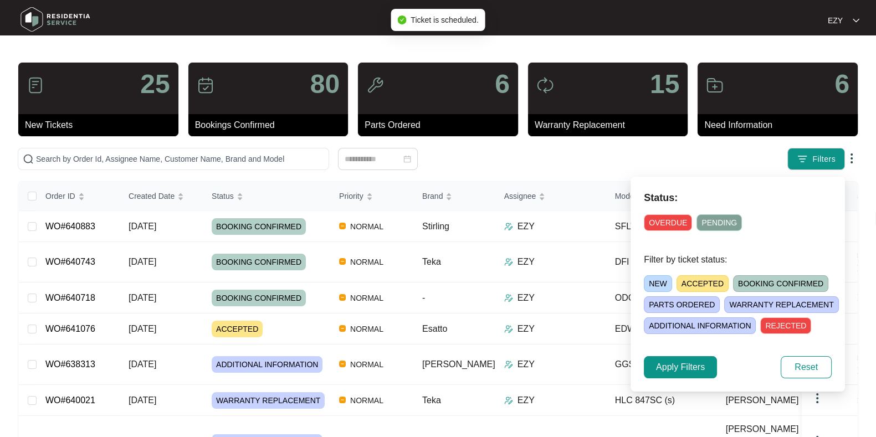
click at [690, 286] on span "ACCEPTED" at bounding box center [702, 283] width 52 height 17
click at [671, 366] on span "Apply Filters" at bounding box center [680, 367] width 49 height 13
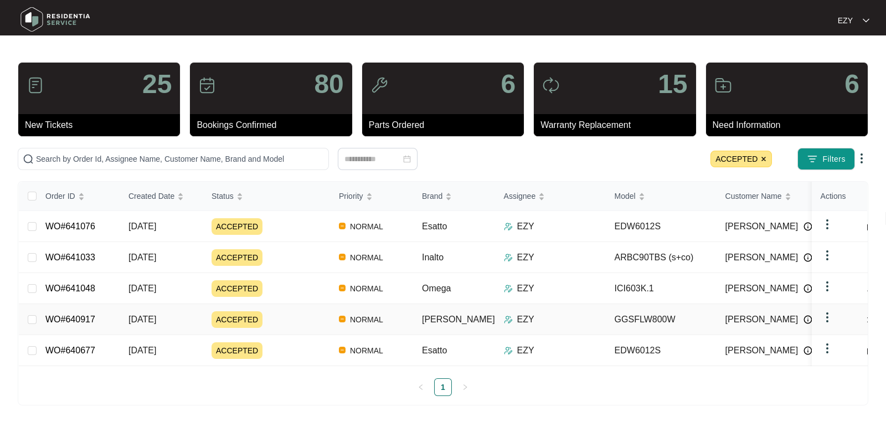
click at [304, 316] on div "ACCEPTED" at bounding box center [271, 319] width 119 height 17
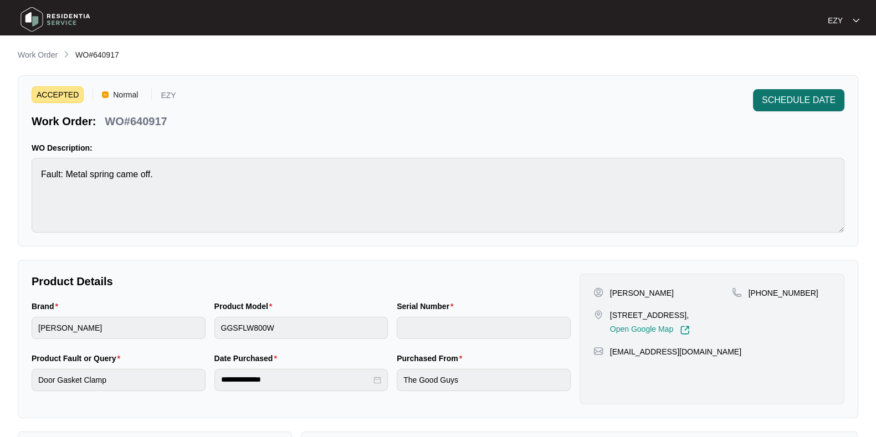
click at [809, 104] on span "SCHEDULE DATE" at bounding box center [799, 100] width 74 height 13
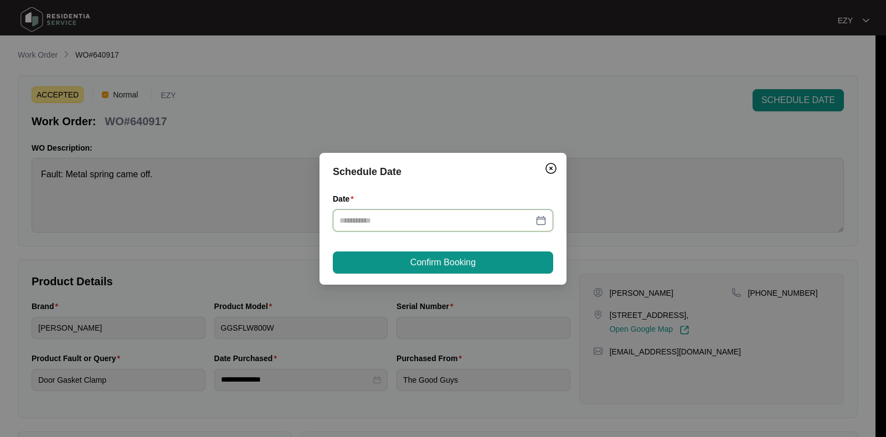
click at [384, 218] on input "Date" at bounding box center [437, 220] width 194 height 12
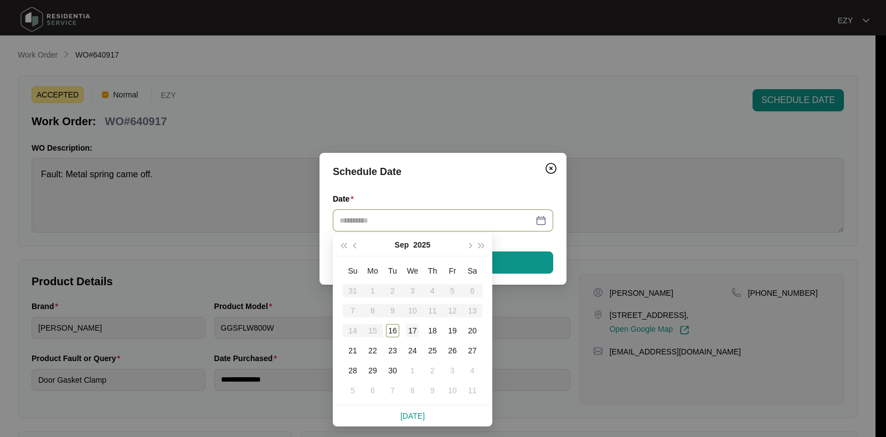
type input "**********"
click at [411, 331] on div "17" at bounding box center [412, 330] width 13 height 13
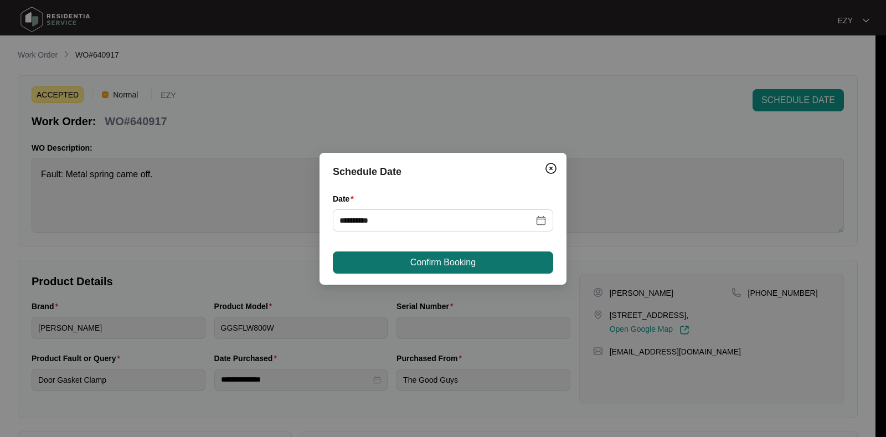
click at [458, 261] on span "Confirm Booking" at bounding box center [443, 262] width 65 height 13
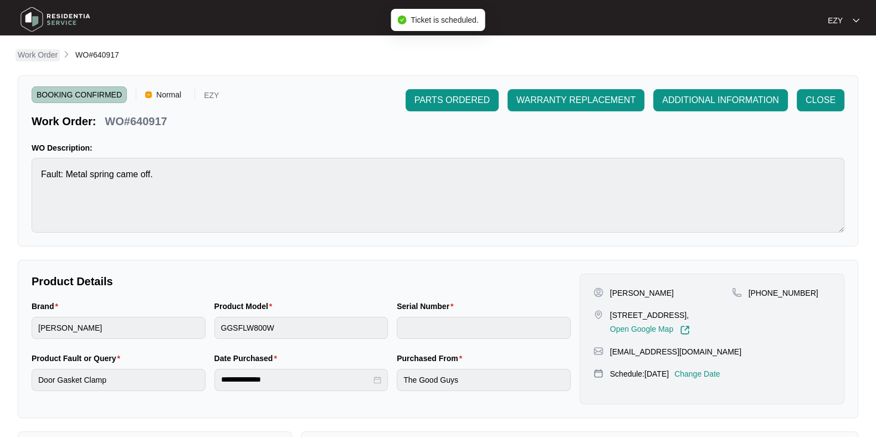
click at [46, 52] on p "Work Order" at bounding box center [38, 54] width 40 height 11
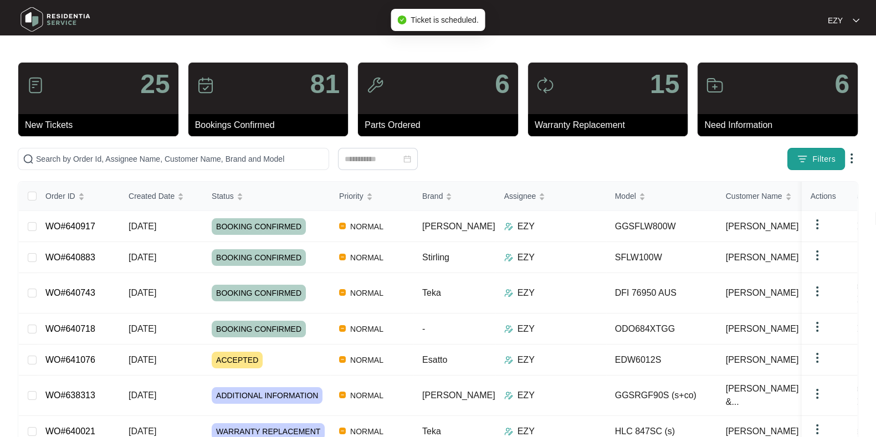
click at [814, 158] on span "Filters" at bounding box center [823, 159] width 23 height 12
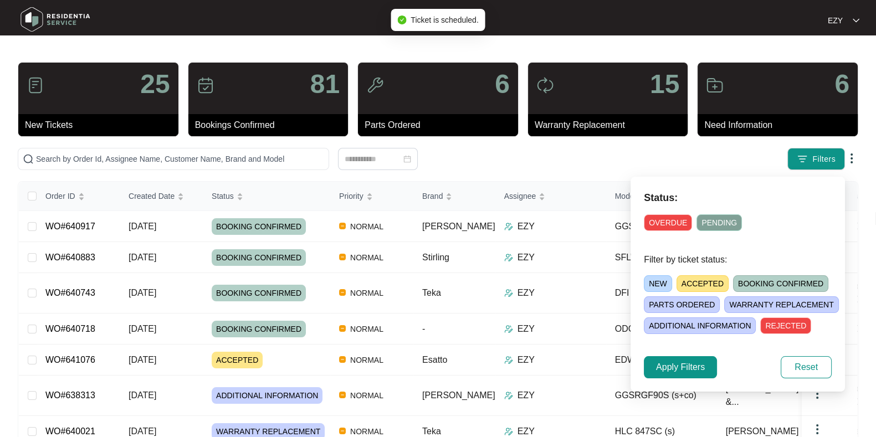
click at [711, 278] on span "ACCEPTED" at bounding box center [702, 283] width 52 height 17
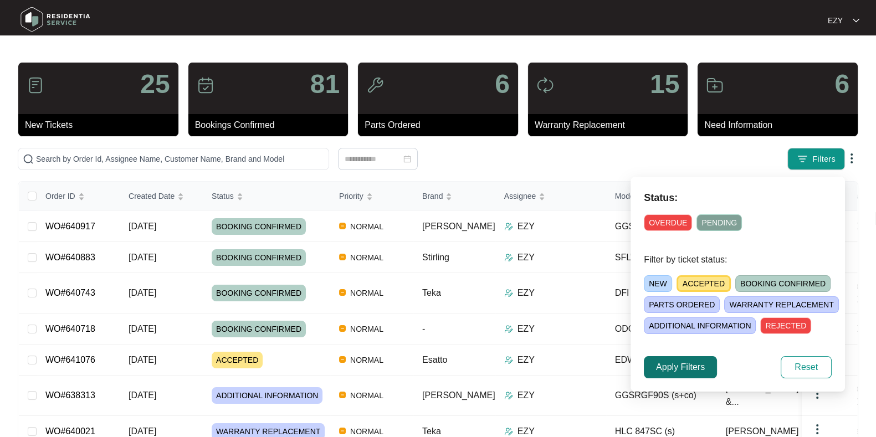
click at [690, 363] on span "Apply Filters" at bounding box center [680, 367] width 49 height 13
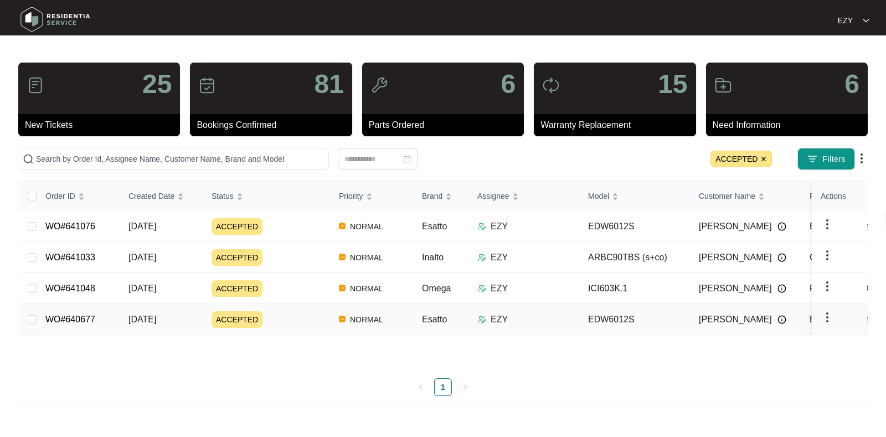
click at [306, 286] on div "ACCEPTED" at bounding box center [271, 288] width 119 height 17
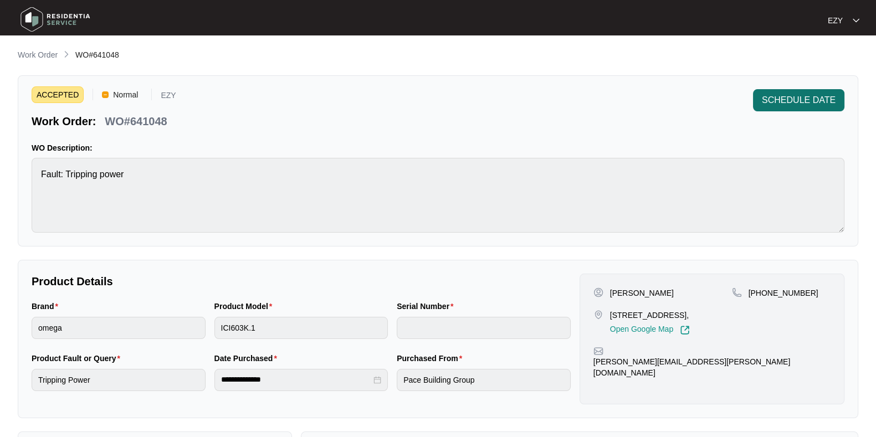
click at [811, 101] on span "SCHEDULE DATE" at bounding box center [799, 100] width 74 height 13
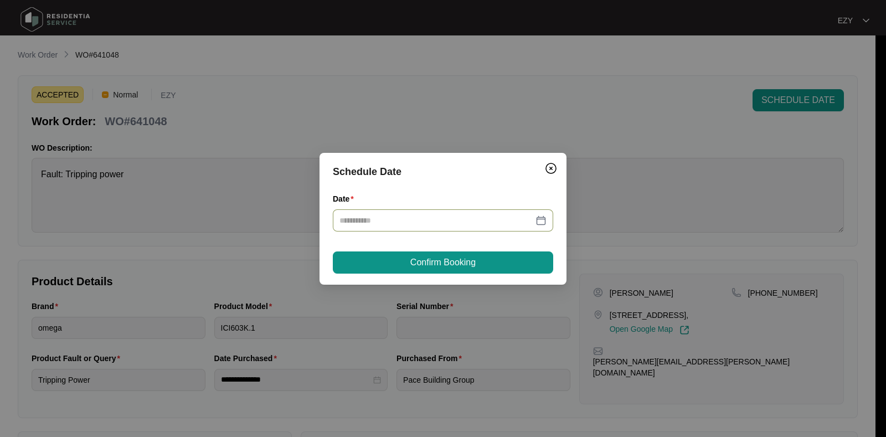
click at [433, 229] on div at bounding box center [443, 220] width 220 height 22
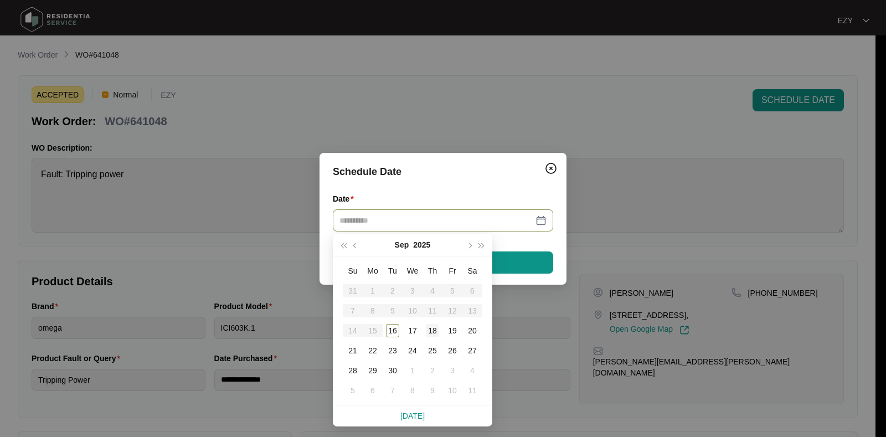
type input "**********"
click at [438, 322] on td "18" at bounding box center [433, 331] width 20 height 20
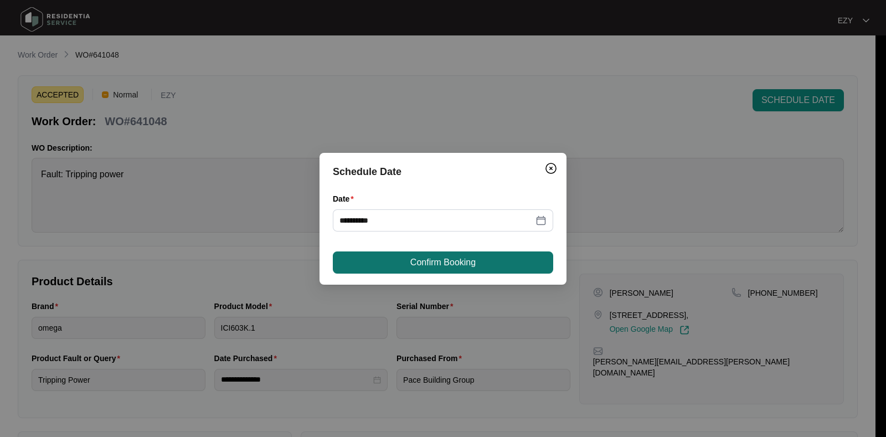
click at [427, 267] on span "Confirm Booking" at bounding box center [443, 262] width 65 height 13
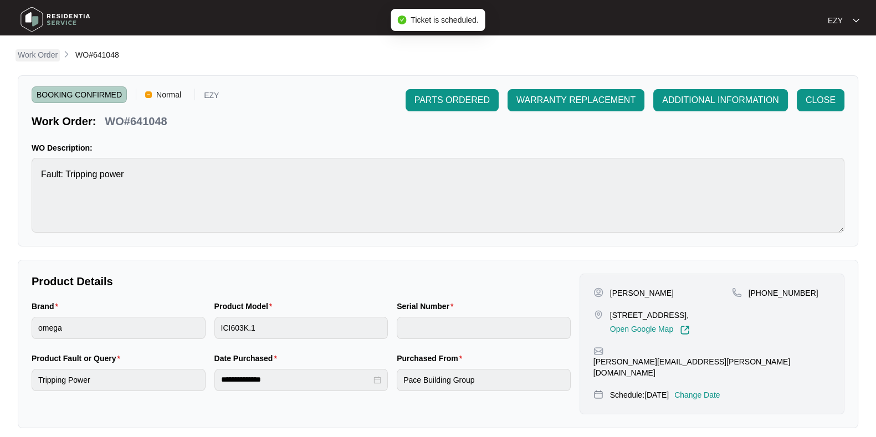
click at [32, 56] on p "Work Order" at bounding box center [38, 54] width 40 height 11
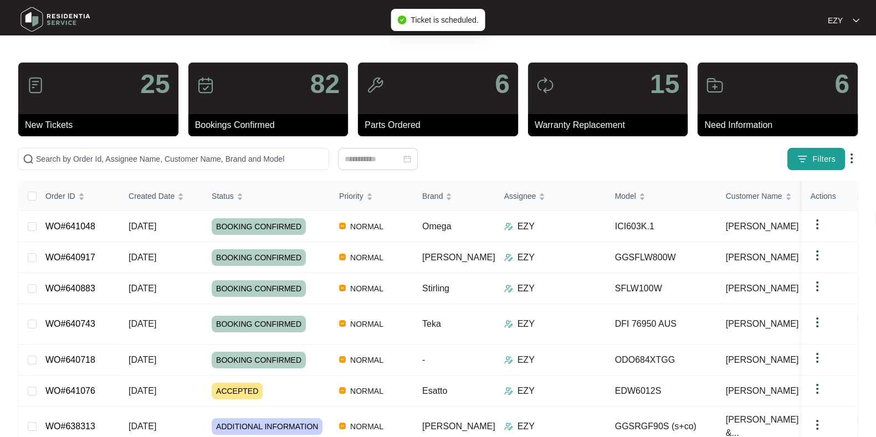
click at [796, 149] on button "Filters" at bounding box center [816, 159] width 58 height 22
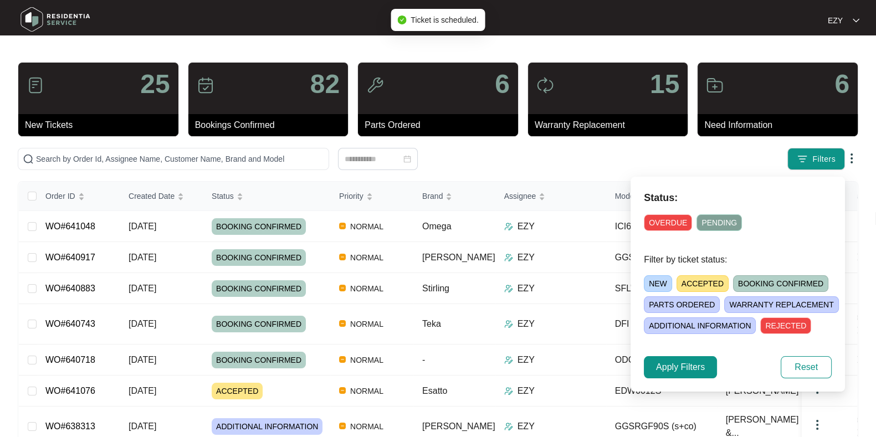
click at [709, 276] on span "ACCEPTED" at bounding box center [702, 283] width 52 height 17
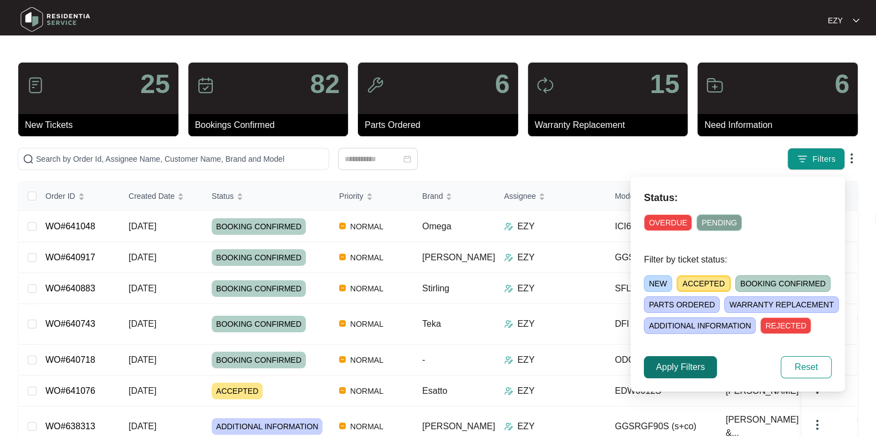
click at [675, 367] on span "Apply Filters" at bounding box center [680, 367] width 49 height 13
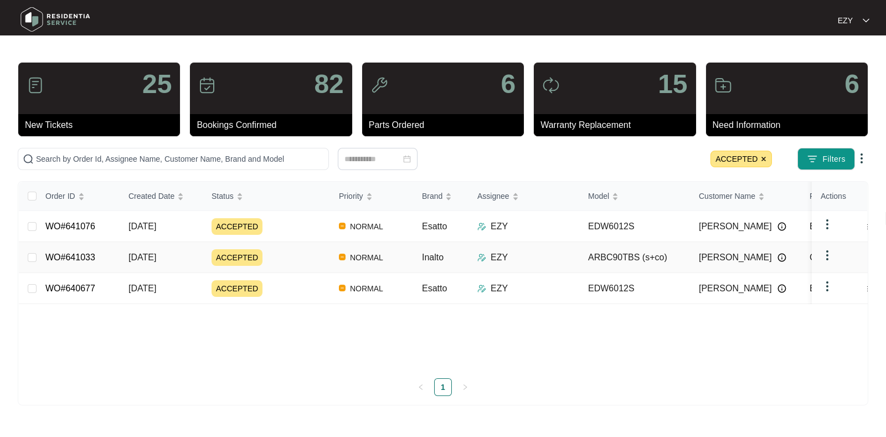
click at [300, 261] on div "ACCEPTED" at bounding box center [271, 257] width 119 height 17
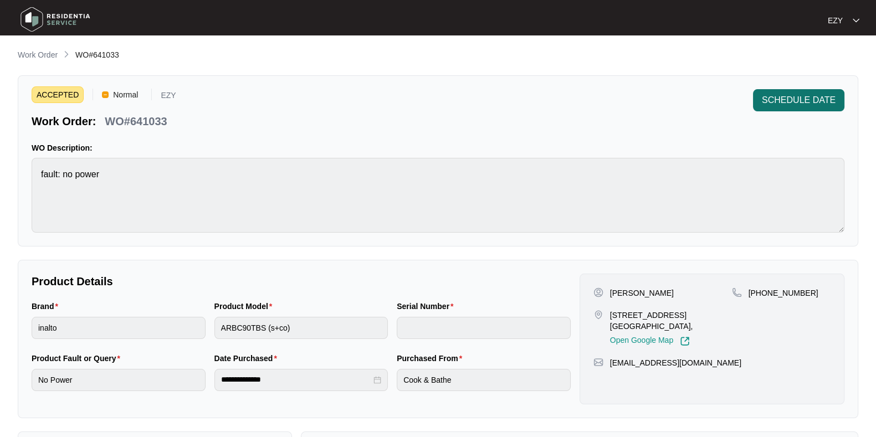
click at [793, 97] on span "SCHEDULE DATE" at bounding box center [799, 100] width 74 height 13
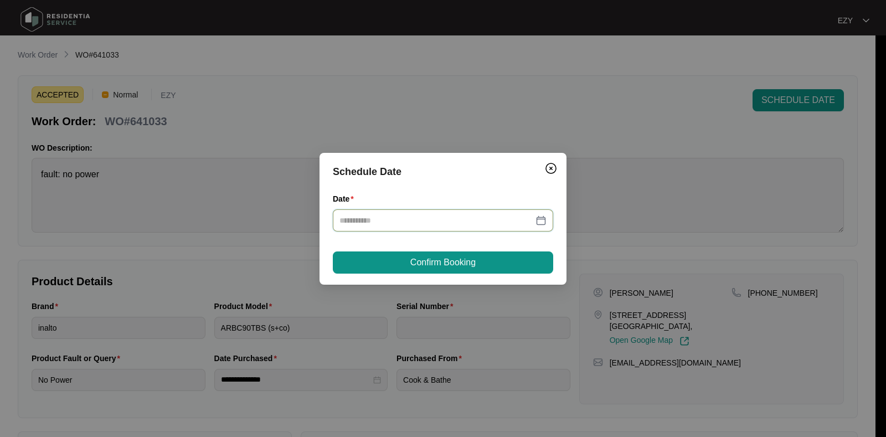
click at [443, 214] on input "Date" at bounding box center [437, 220] width 194 height 12
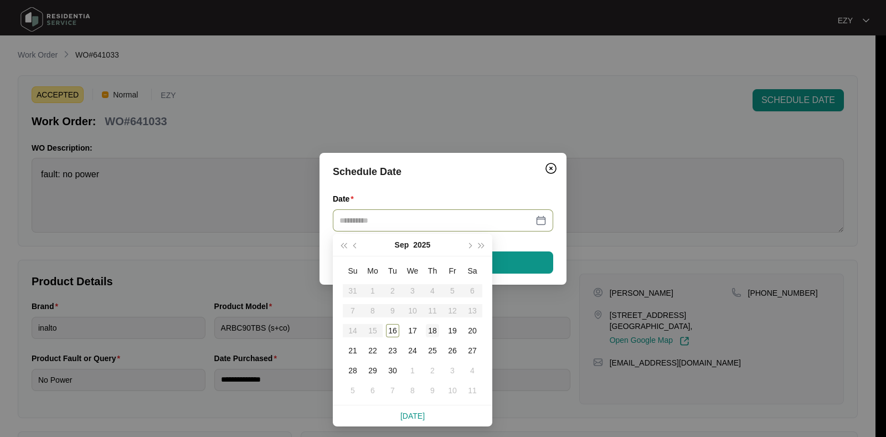
type input "**********"
click at [435, 324] on div "18" at bounding box center [432, 330] width 13 height 13
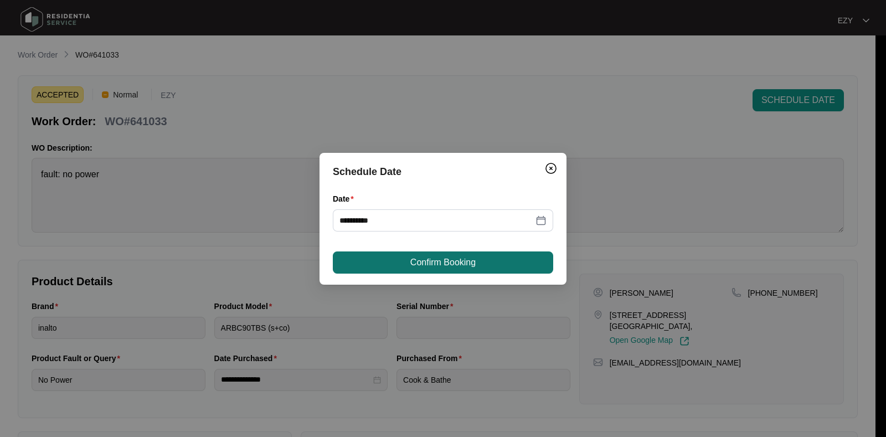
click at [435, 262] on span "Confirm Booking" at bounding box center [443, 262] width 65 height 13
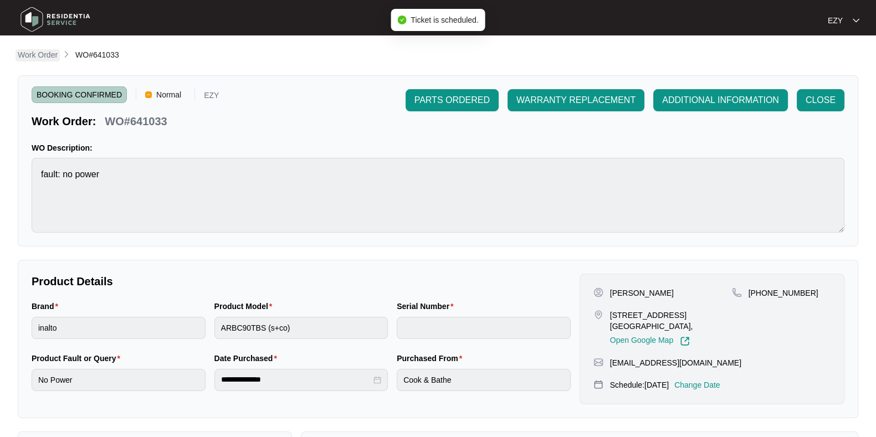
click at [47, 61] on link "Work Order" at bounding box center [38, 55] width 44 height 12
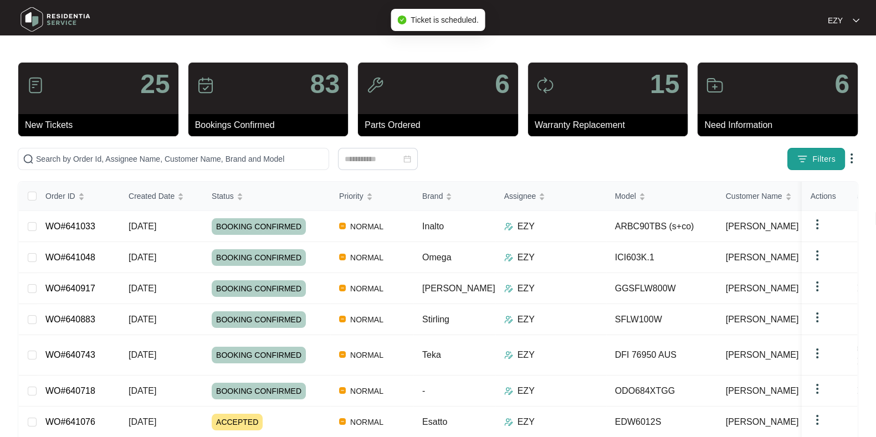
click at [837, 156] on button "Filters" at bounding box center [816, 159] width 58 height 22
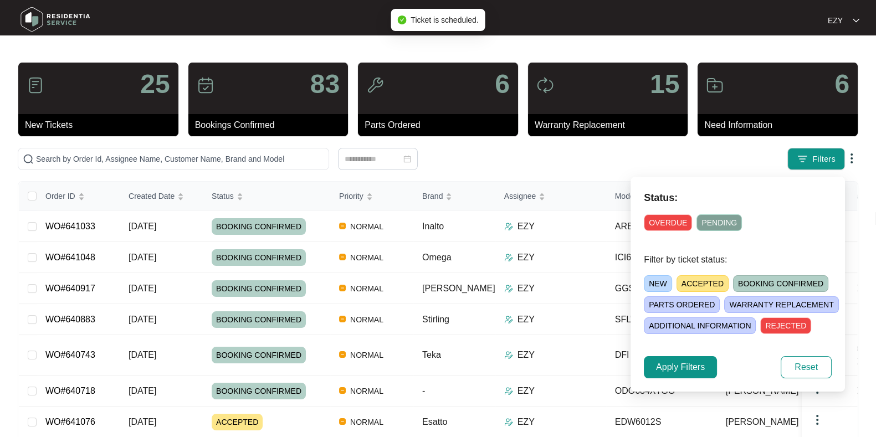
click at [697, 281] on span "ACCEPTED" at bounding box center [702, 283] width 52 height 17
click at [679, 372] on span "Apply Filters" at bounding box center [680, 367] width 49 height 13
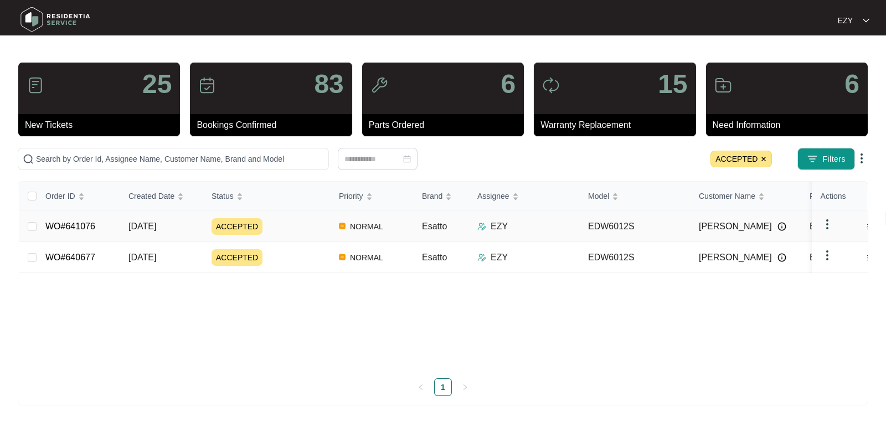
click at [275, 231] on div "ACCEPTED" at bounding box center [271, 226] width 119 height 17
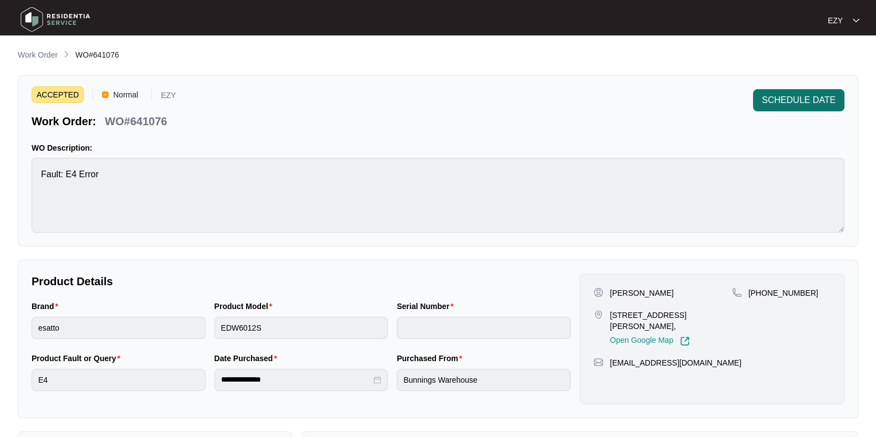
click at [776, 110] on button "SCHEDULE DATE" at bounding box center [798, 100] width 91 height 22
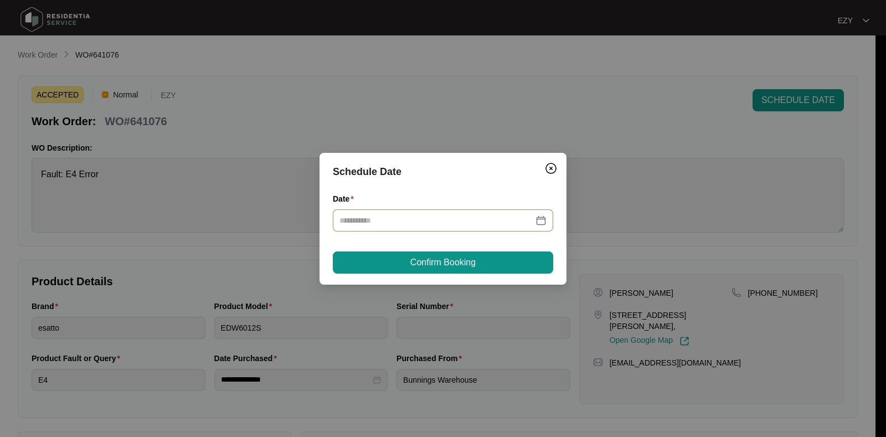
click at [424, 220] on input "Date" at bounding box center [437, 220] width 194 height 12
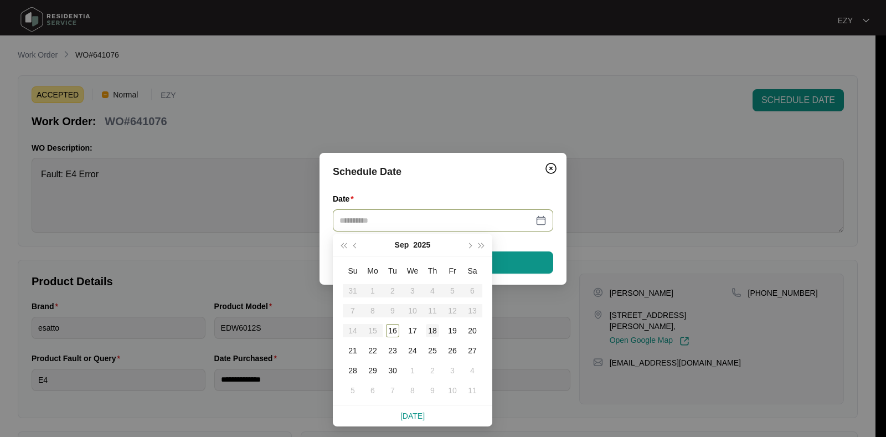
type input "**********"
click at [429, 327] on div "18" at bounding box center [432, 330] width 13 height 13
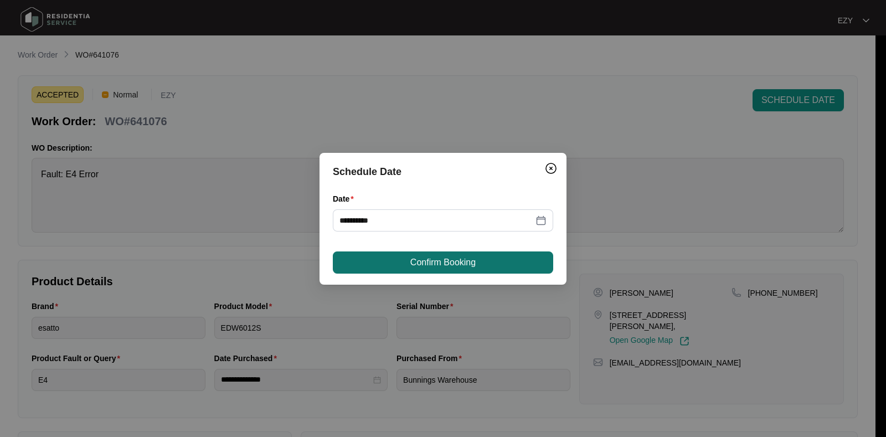
click at [452, 257] on span "Confirm Booking" at bounding box center [443, 262] width 65 height 13
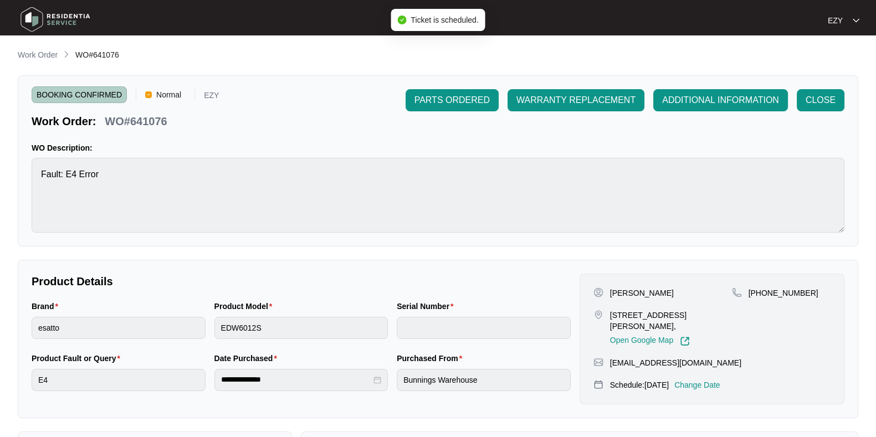
click at [51, 40] on main "**********" at bounding box center [438, 367] width 876 height 735
click at [46, 54] on p "Work Order" at bounding box center [38, 54] width 40 height 11
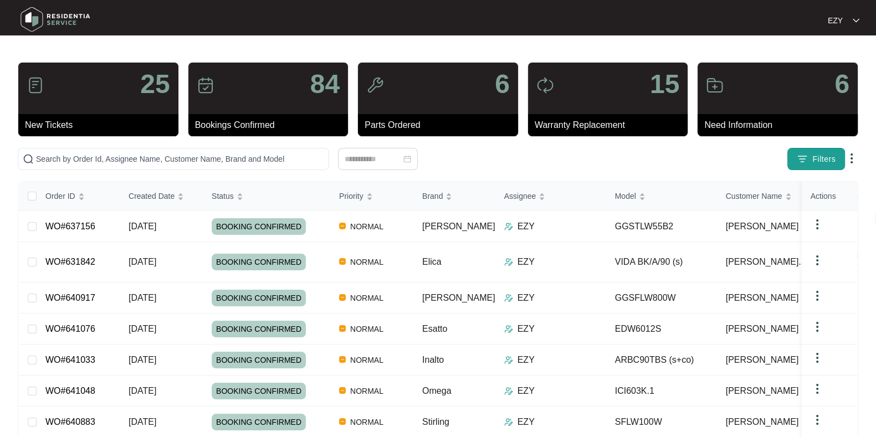
click at [823, 158] on span "Filters" at bounding box center [823, 159] width 23 height 12
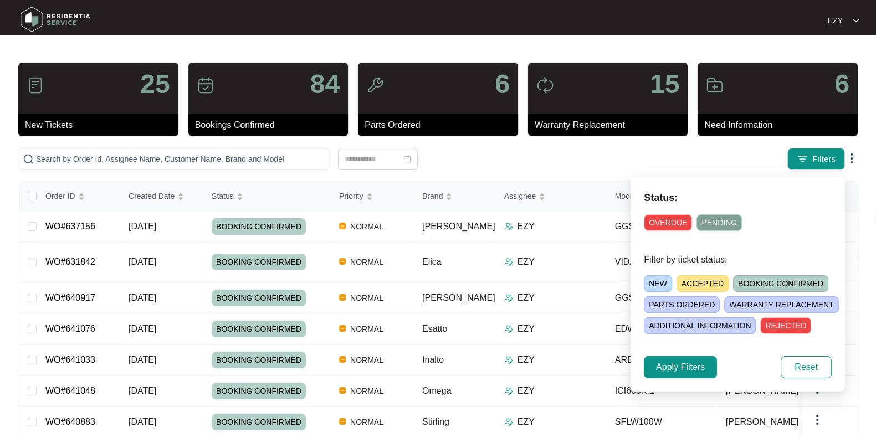
click at [647, 228] on span "OVERDUE" at bounding box center [668, 222] width 48 height 17
click at [691, 364] on span "Apply Filters" at bounding box center [680, 367] width 49 height 13
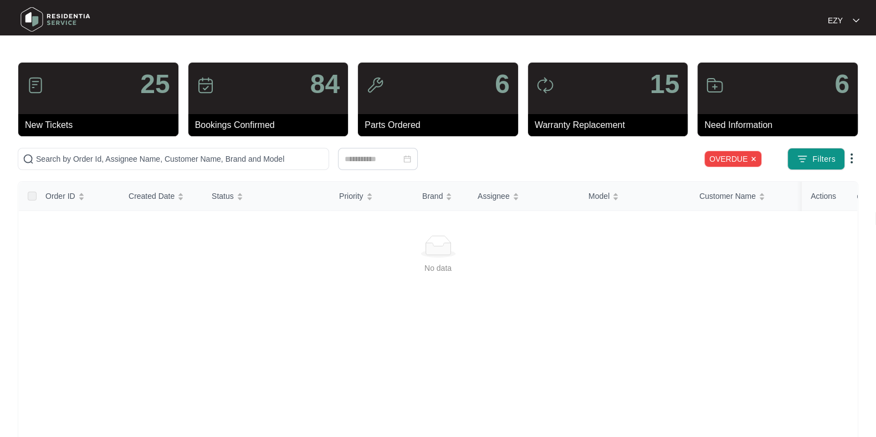
click at [755, 159] on img at bounding box center [753, 159] width 7 height 7
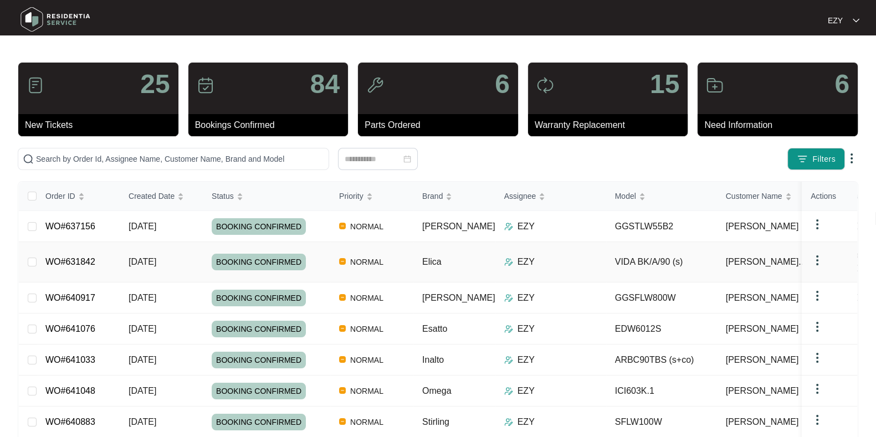
scroll to position [141, 0]
